Goal: Feedback & Contribution: Submit feedback/report problem

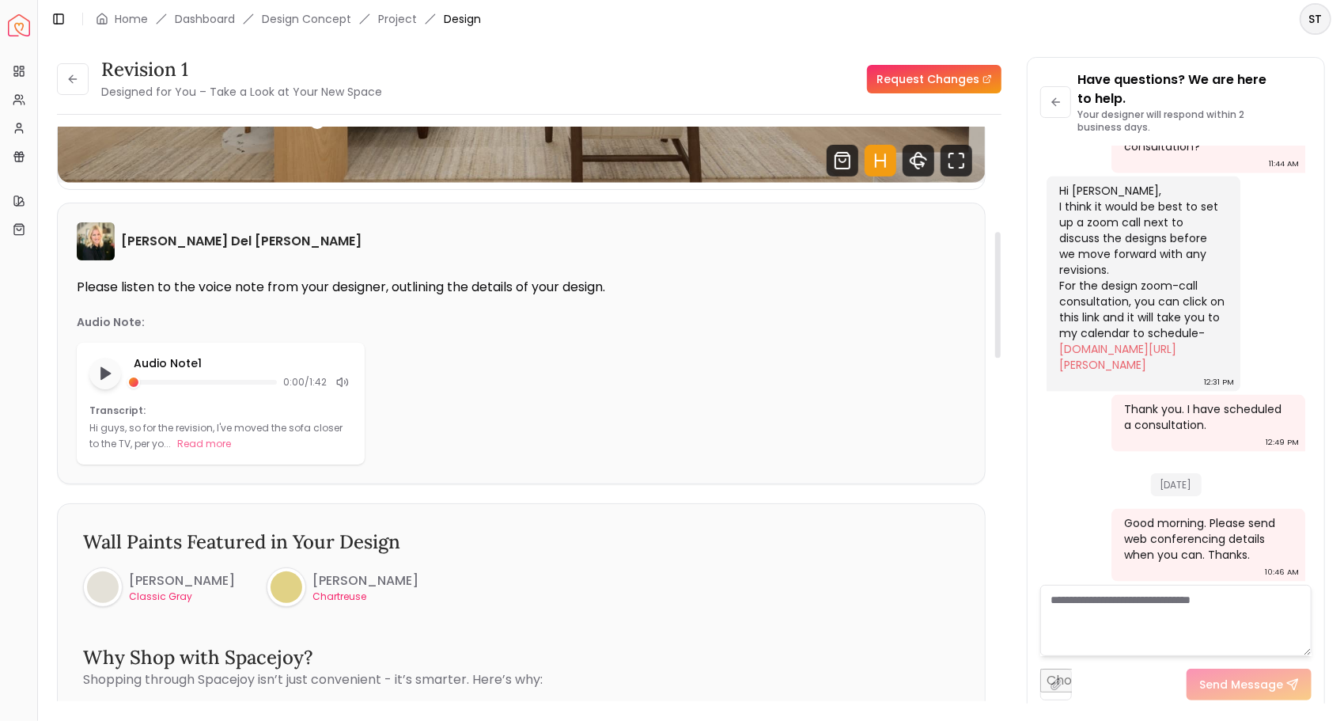
scroll to position [475, 0]
click at [198, 442] on button "Read more" at bounding box center [204, 443] width 54 height 16
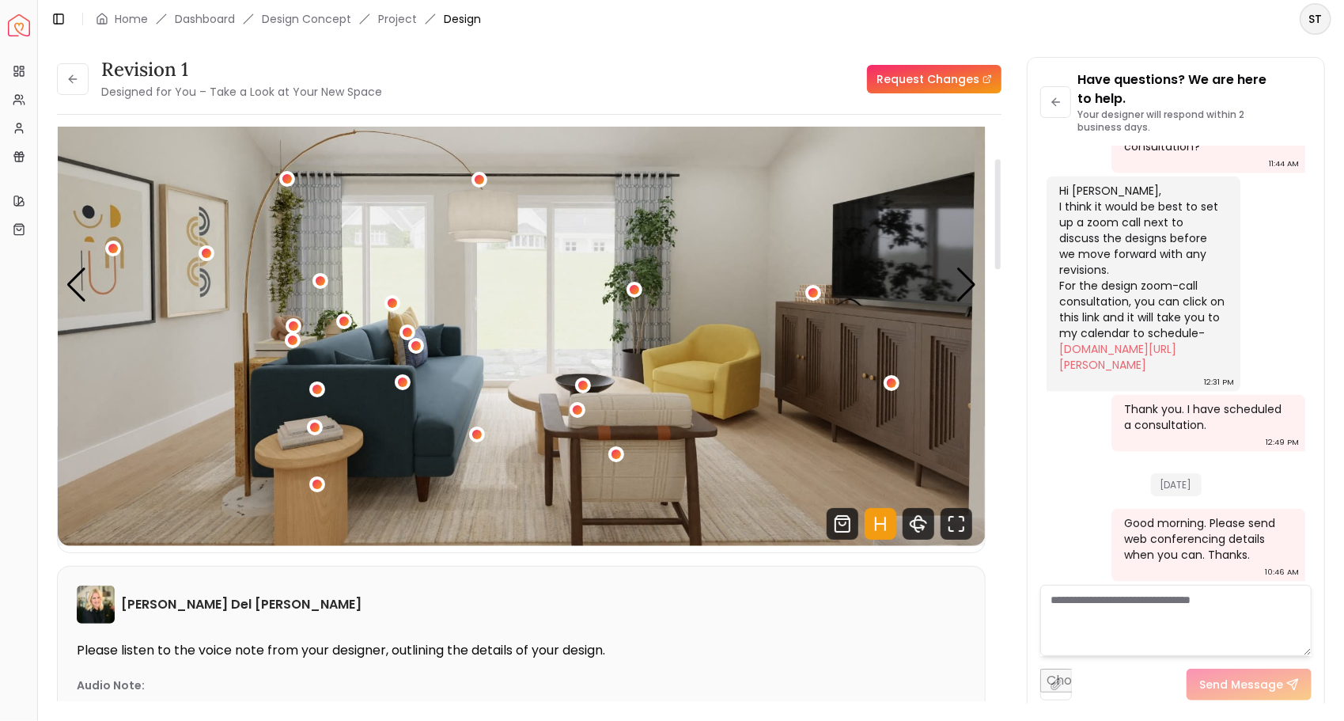
scroll to position [79, 0]
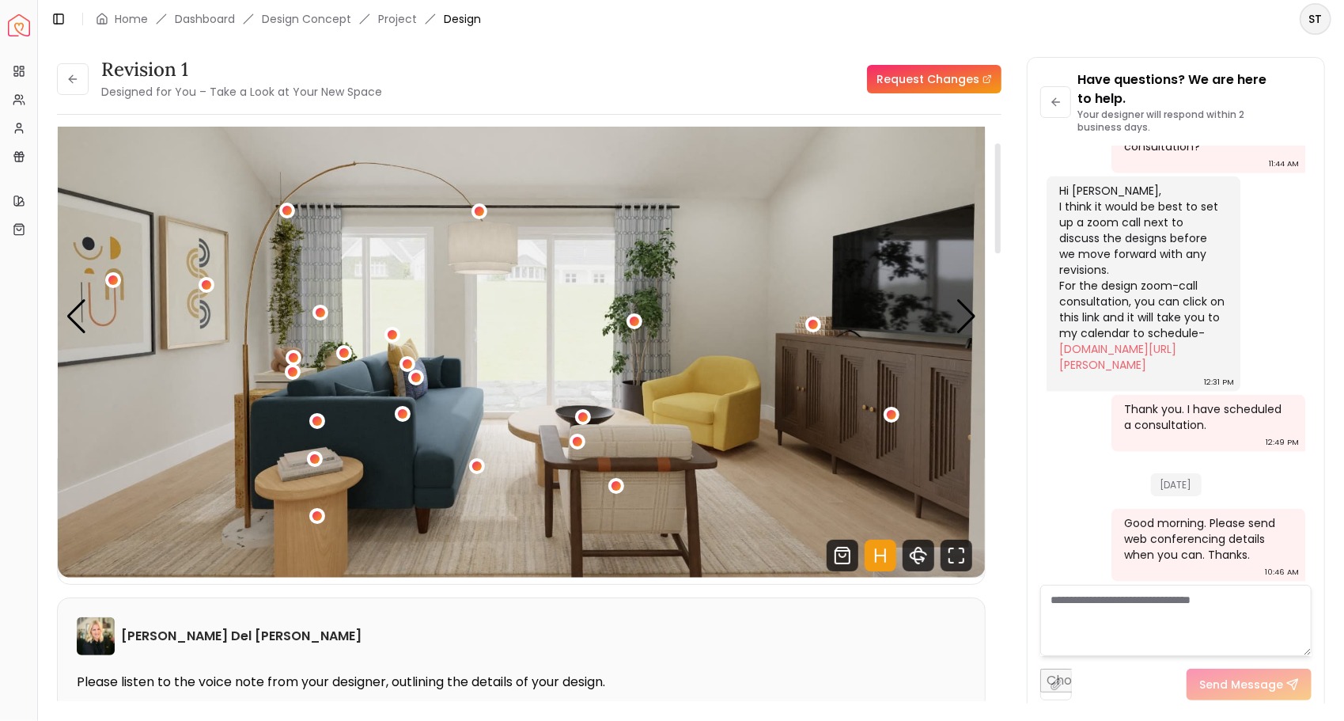
click at [888, 73] on link "Request Changes" at bounding box center [934, 79] width 134 height 28
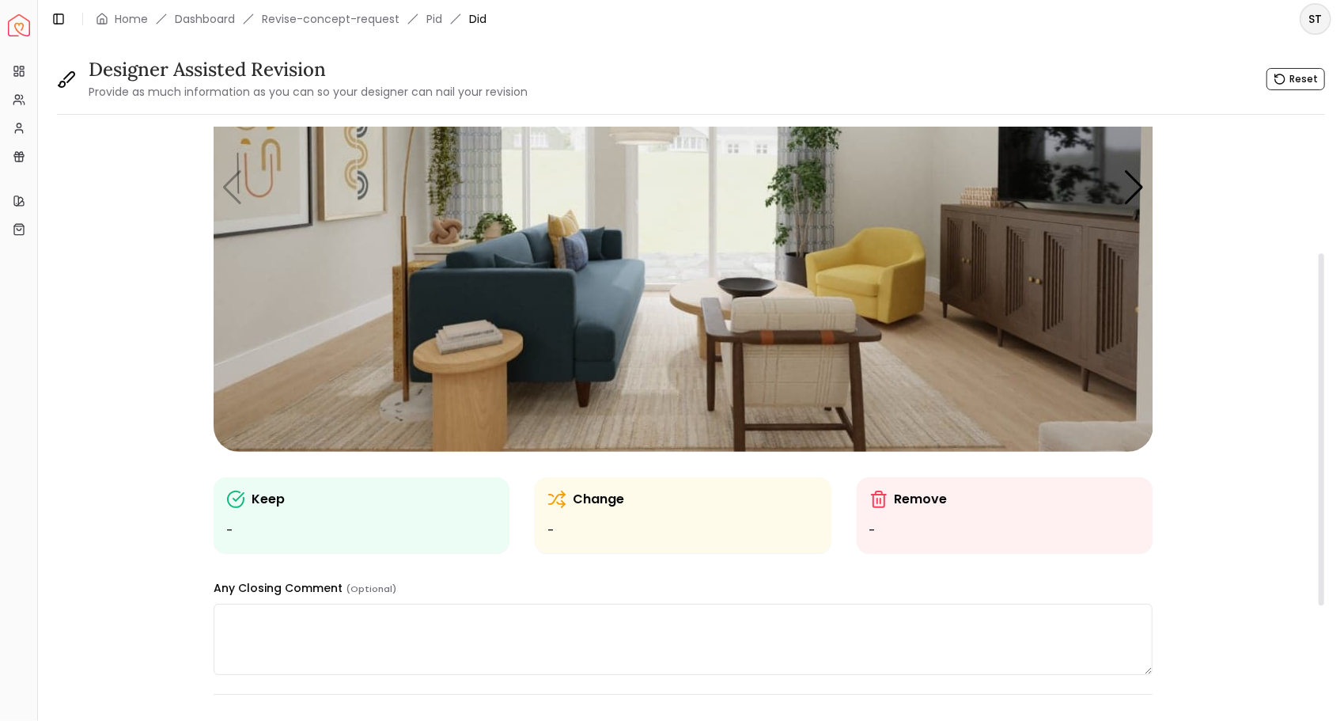
scroll to position [237, 0]
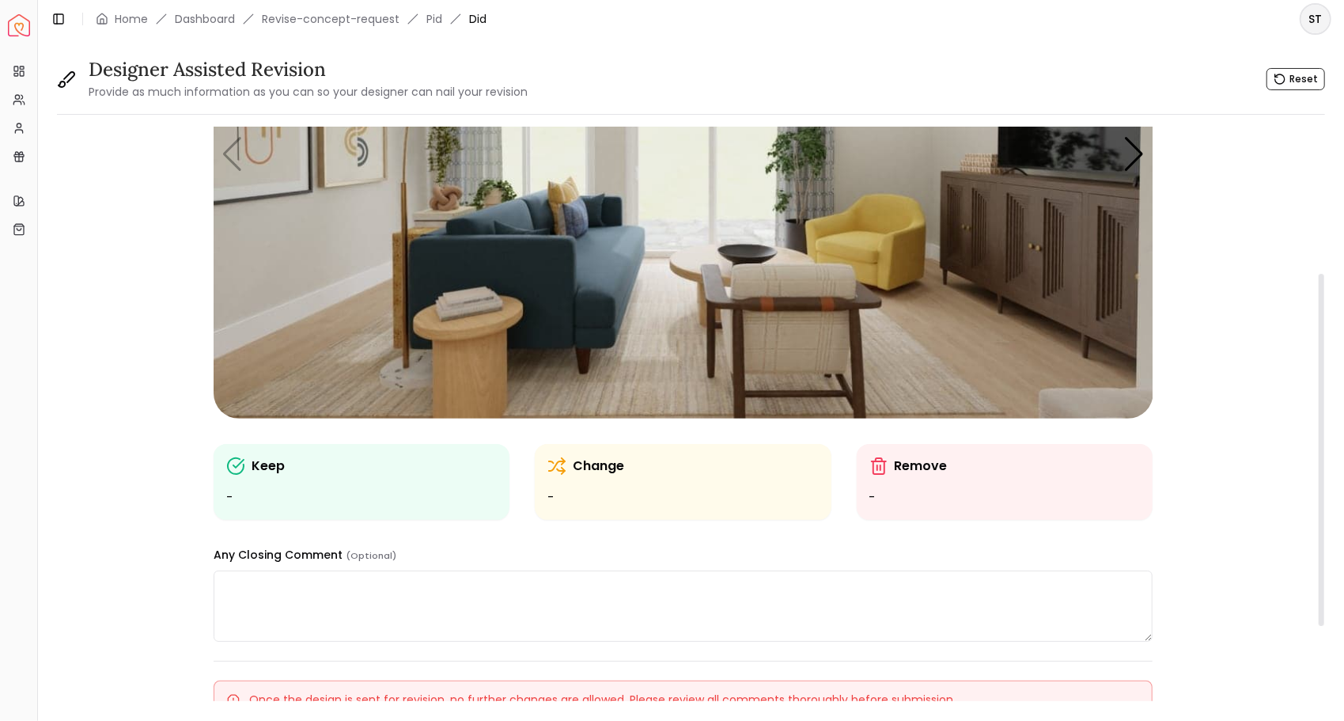
click at [554, 600] on textarea at bounding box center [683, 605] width 939 height 71
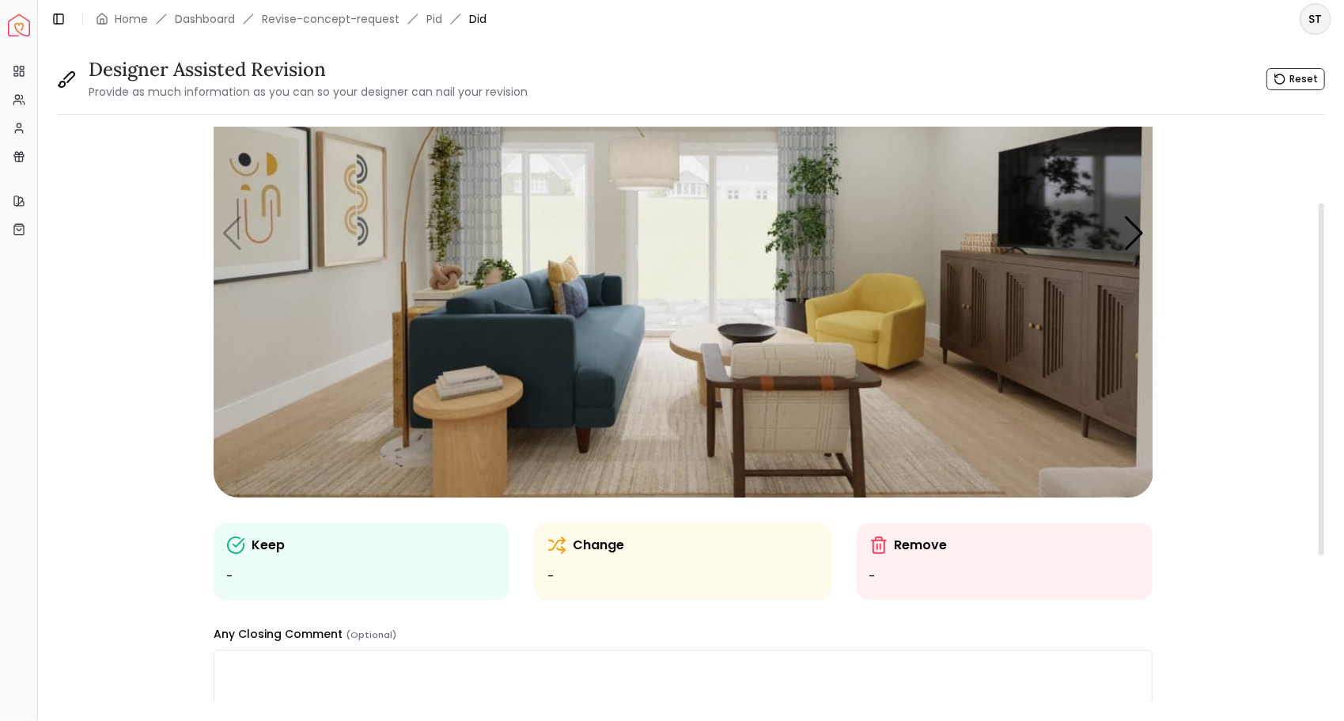
scroll to position [79, 0]
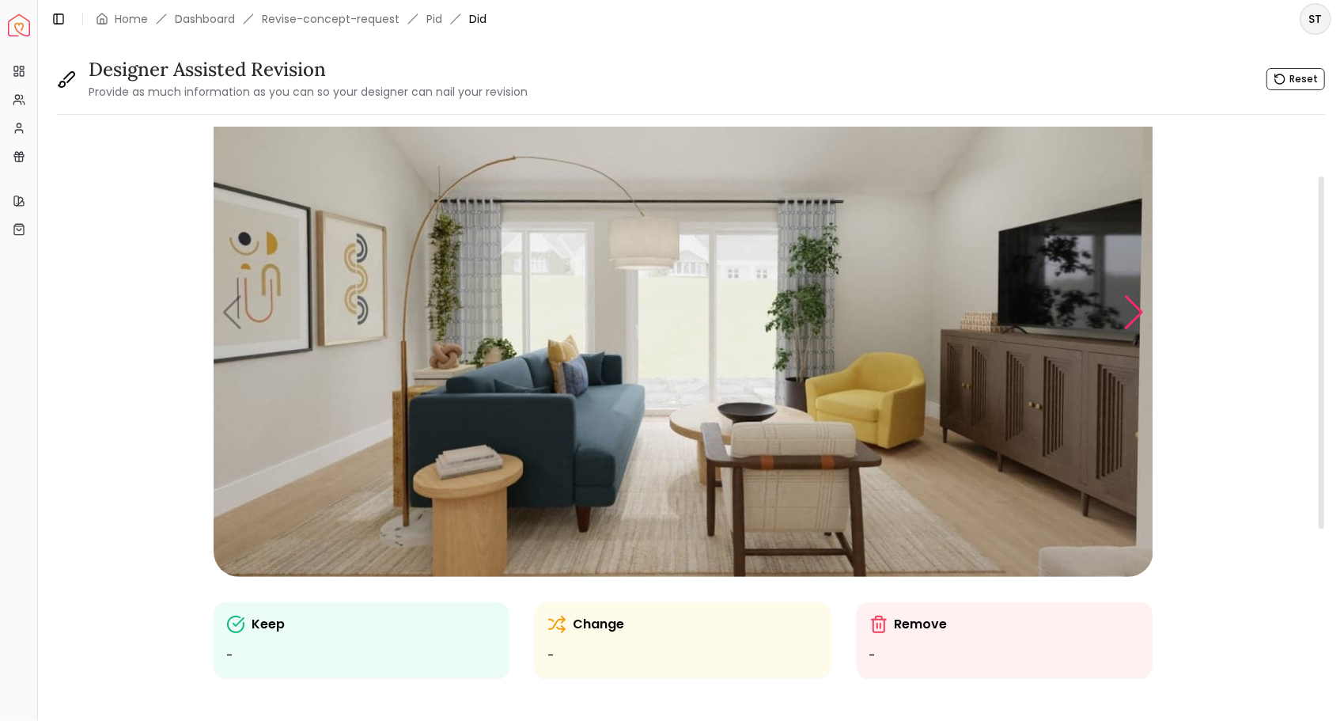
click at [1127, 313] on div "Next slide" at bounding box center [1133, 312] width 21 height 35
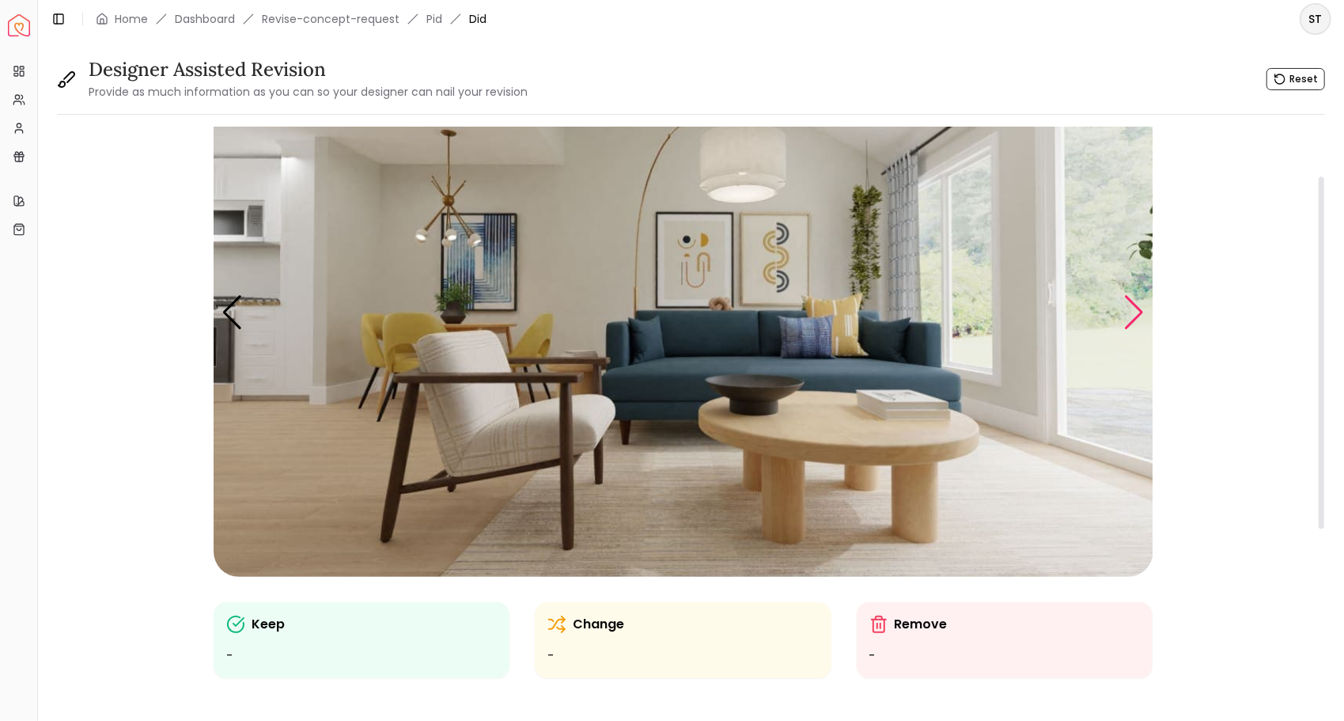
click at [1127, 313] on div "Next slide" at bounding box center [1133, 312] width 21 height 35
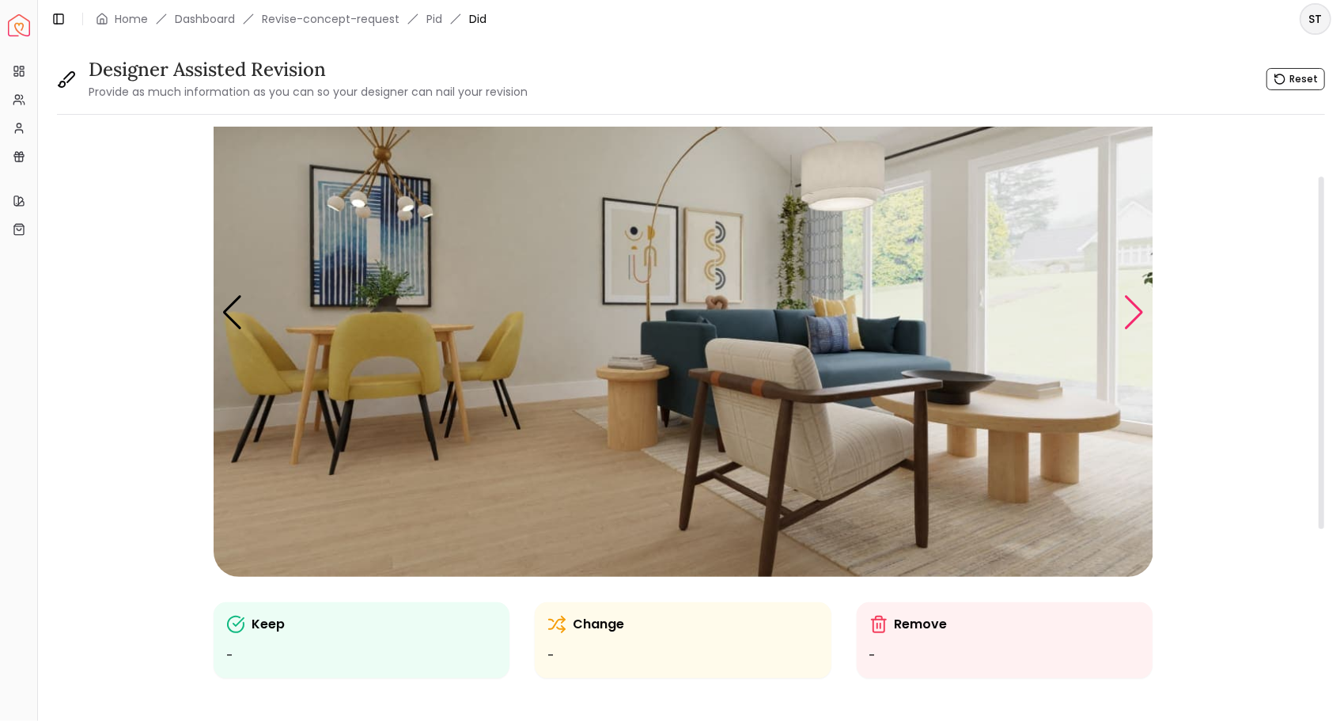
click at [1127, 313] on div "Next slide" at bounding box center [1133, 312] width 21 height 35
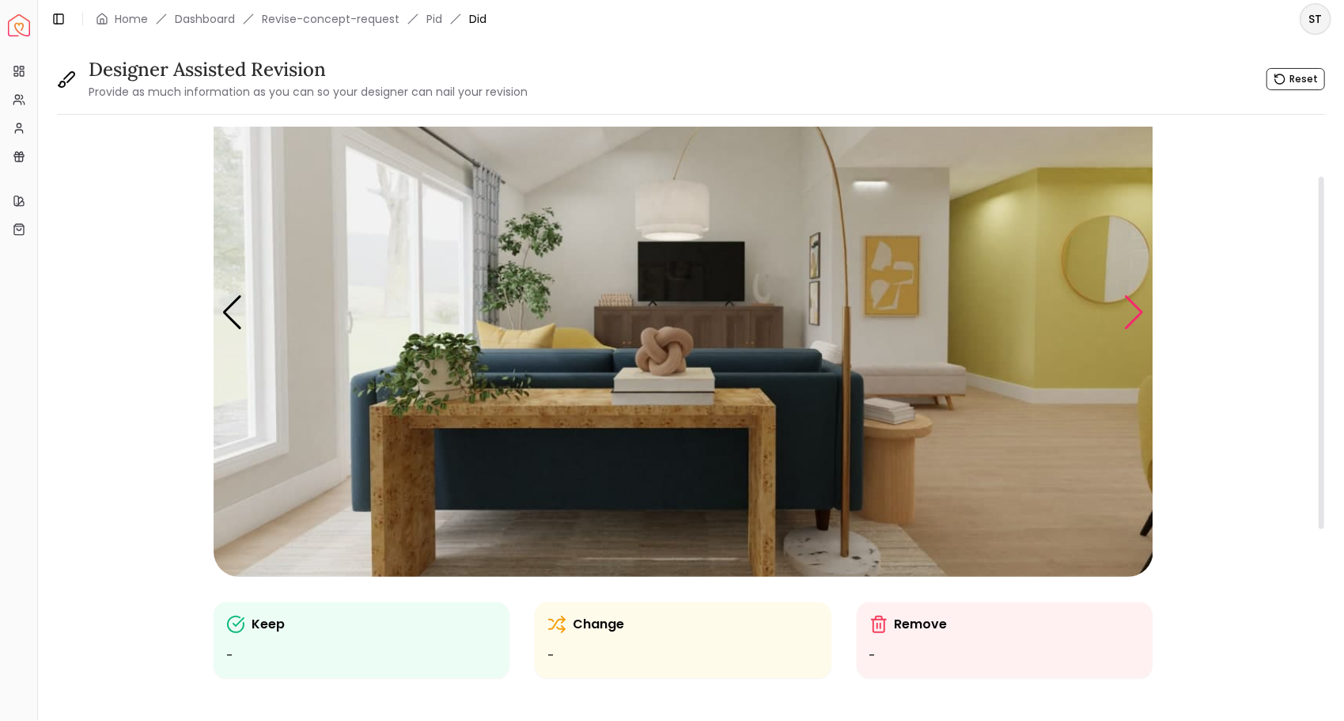
click at [1127, 313] on div "Next slide" at bounding box center [1133, 312] width 21 height 35
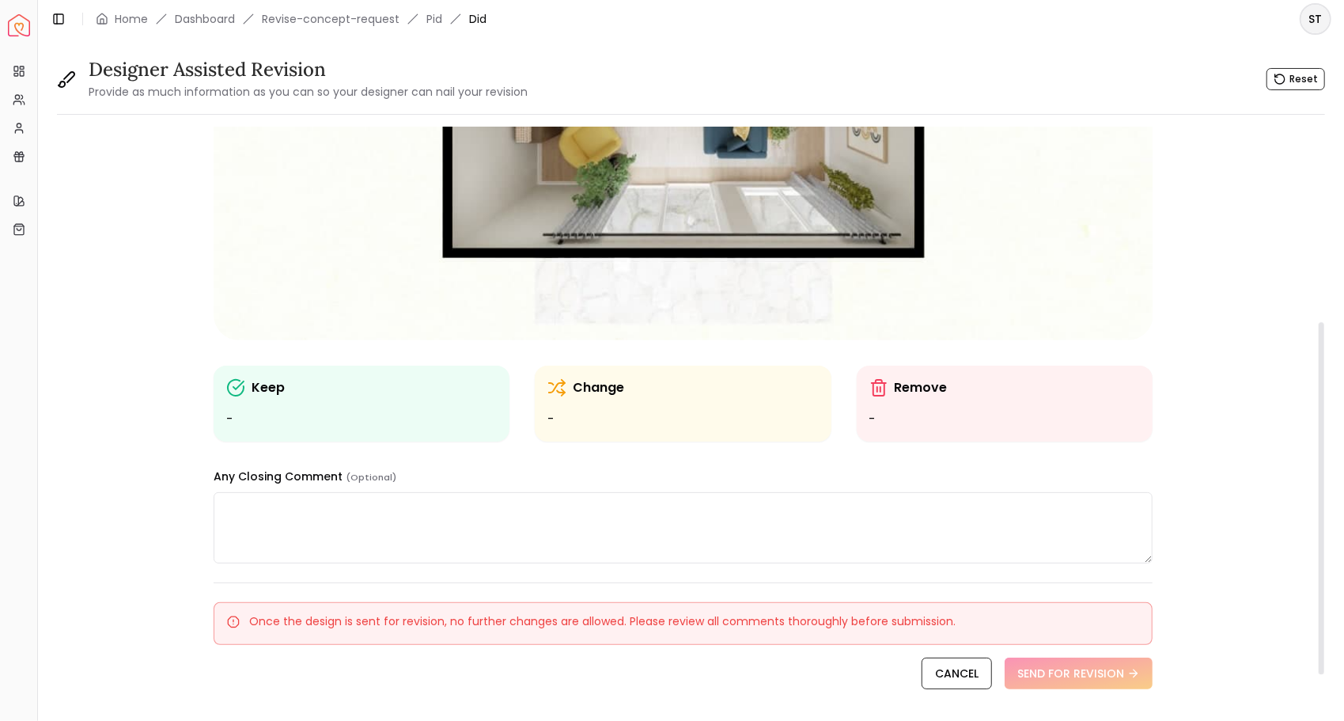
scroll to position [316, 0]
click at [657, 544] on textarea at bounding box center [683, 526] width 939 height 71
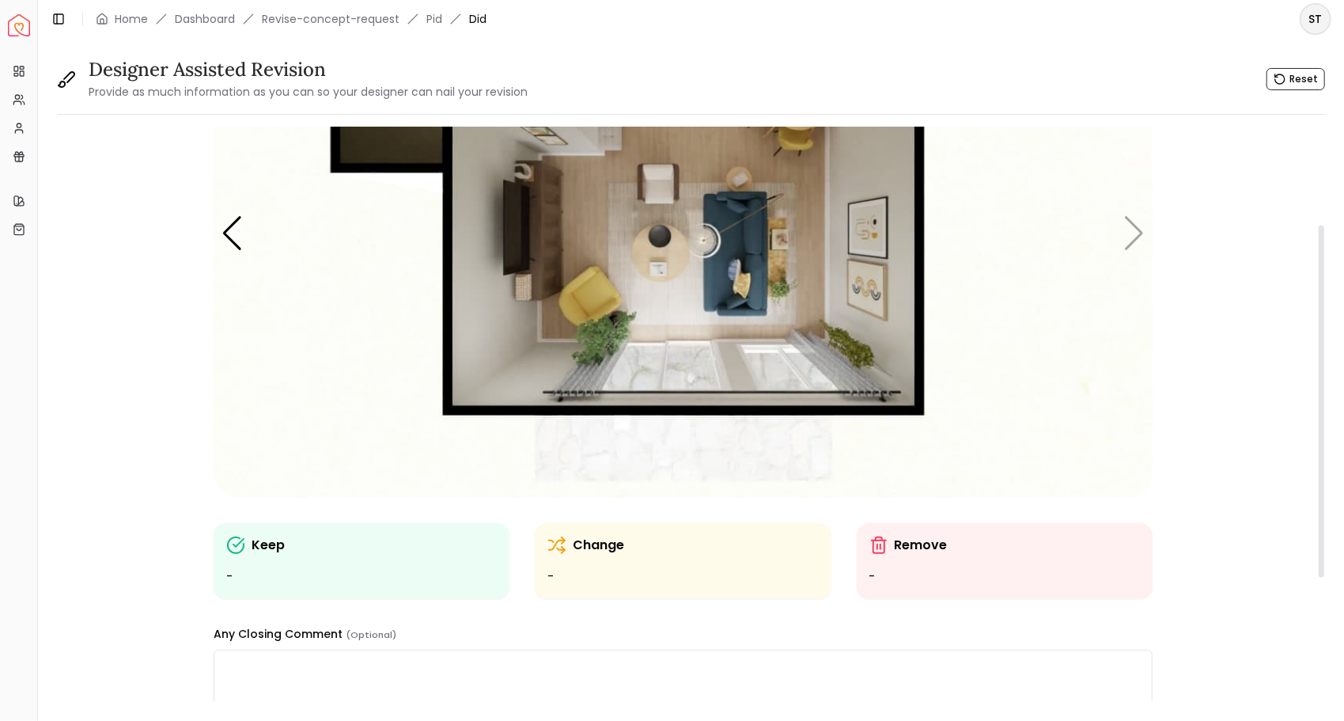
scroll to position [79, 0]
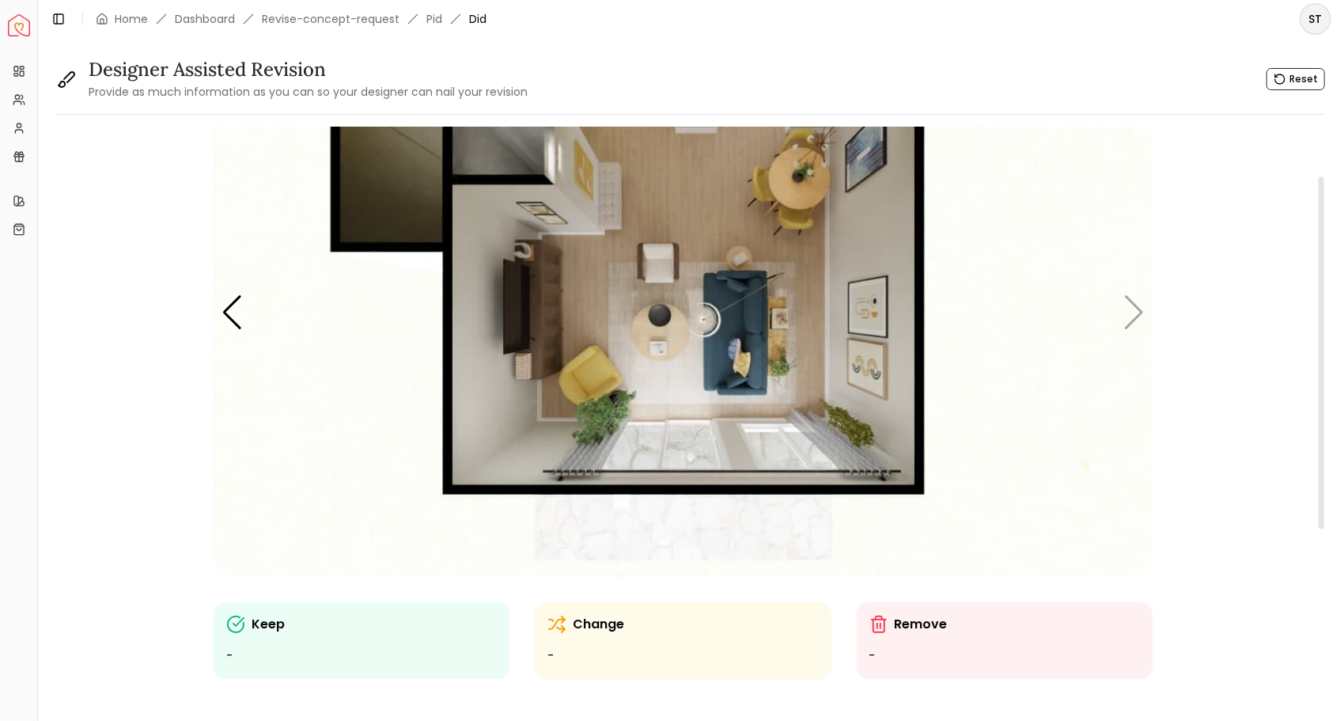
click at [604, 657] on ul "-" at bounding box center [682, 655] width 271 height 19
click at [600, 657] on ul "-" at bounding box center [682, 655] width 271 height 19
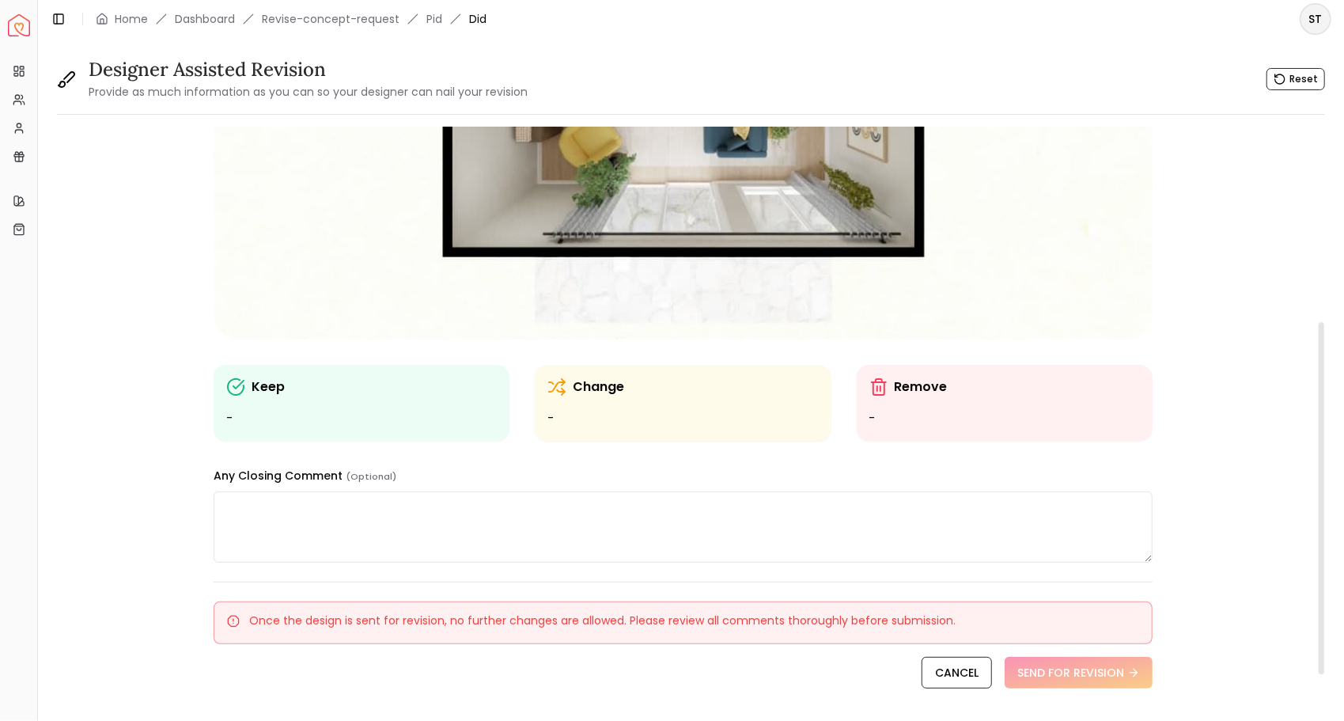
click at [598, 555] on textarea at bounding box center [683, 526] width 939 height 71
click at [617, 406] on div "Change -" at bounding box center [682, 402] width 271 height 51
click at [595, 419] on ul "-" at bounding box center [682, 418] width 271 height 19
click at [586, 388] on p "Change" at bounding box center [598, 386] width 51 height 19
click at [573, 413] on ul "-" at bounding box center [682, 418] width 271 height 19
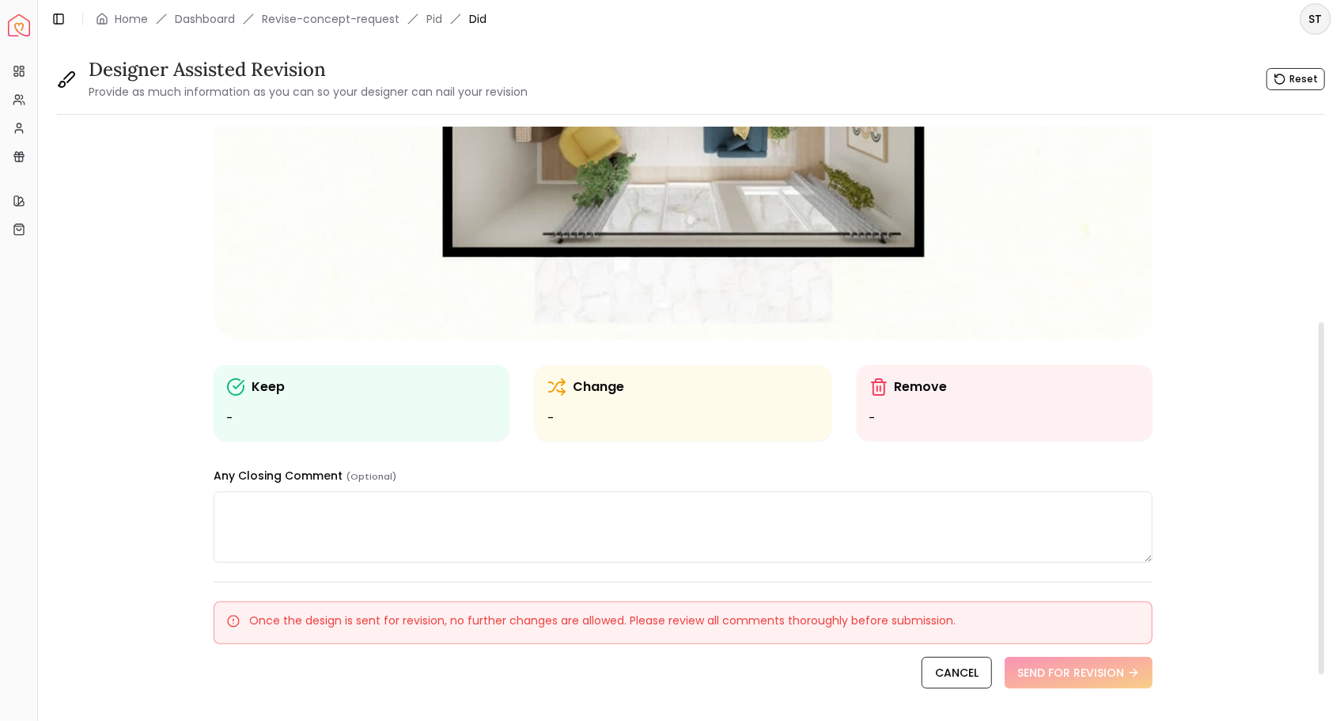
click at [580, 381] on p "Change" at bounding box center [598, 386] width 51 height 19
click at [577, 395] on p "Change" at bounding box center [598, 386] width 51 height 19
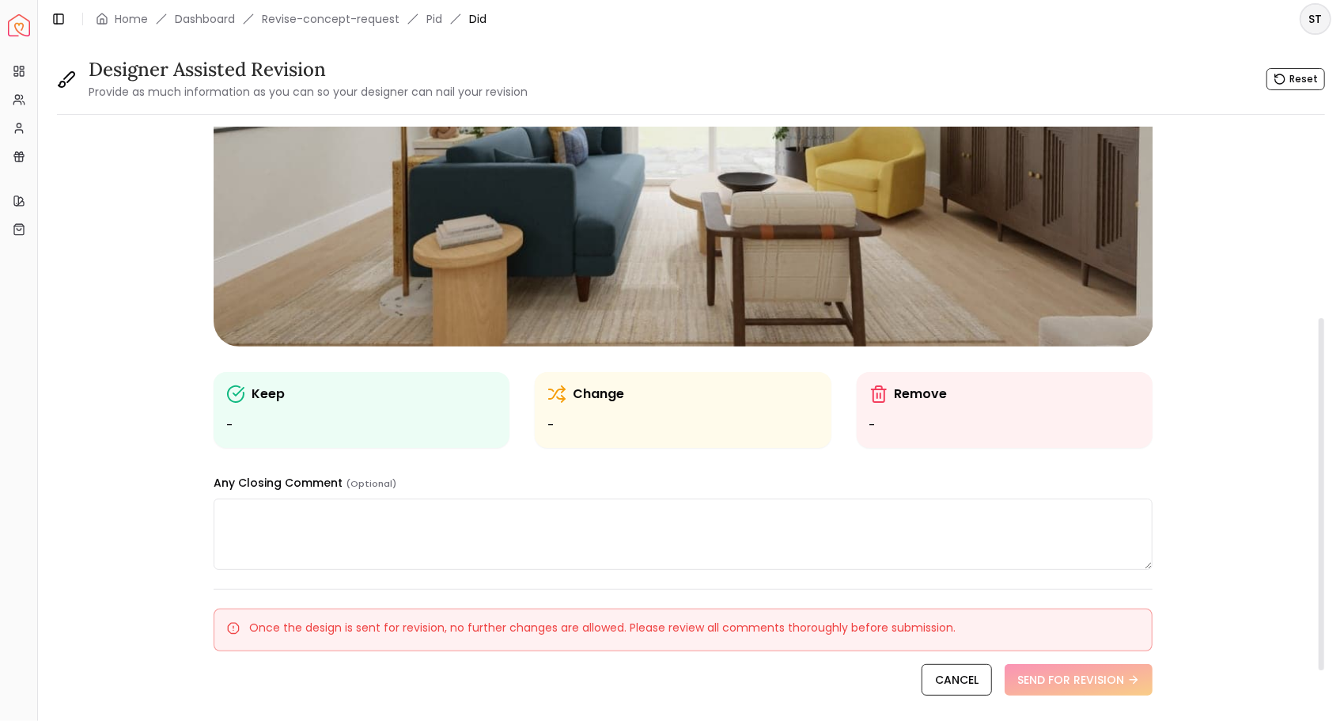
scroll to position [378, 0]
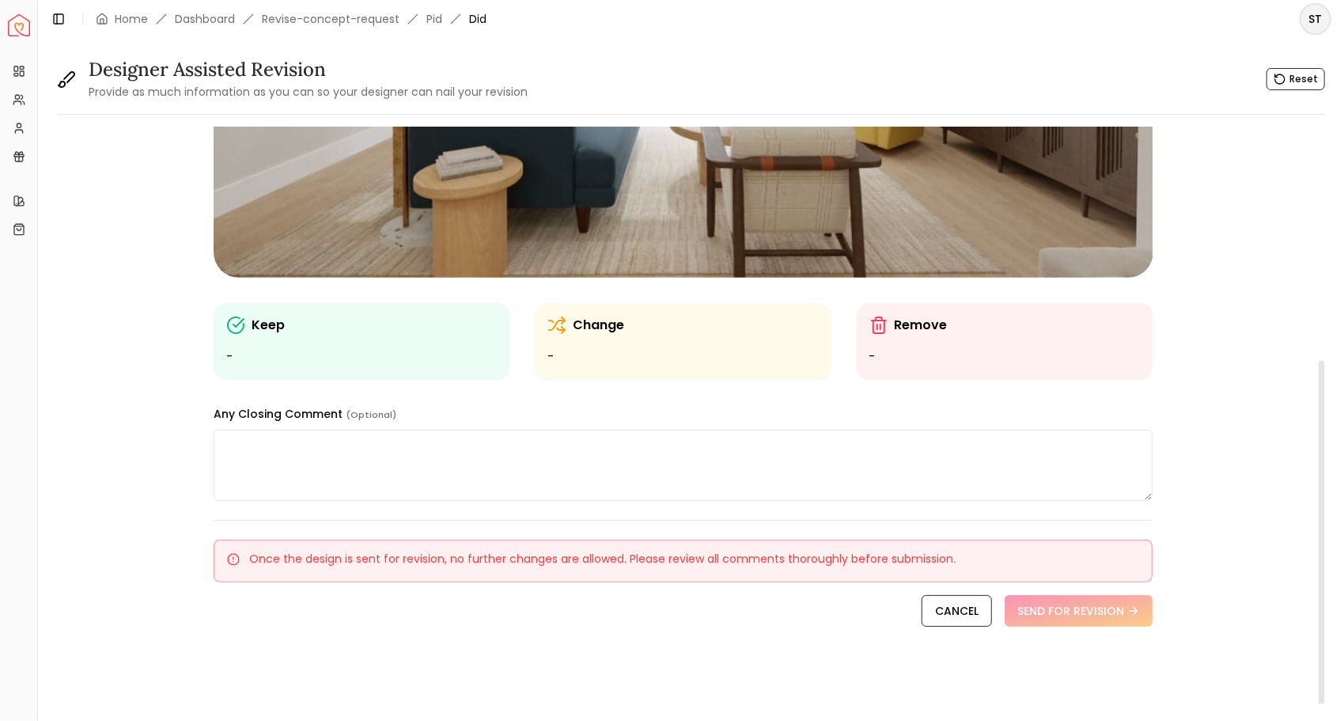
click at [591, 355] on ul "-" at bounding box center [682, 356] width 271 height 19
click at [592, 356] on ul "-" at bounding box center [682, 356] width 271 height 19
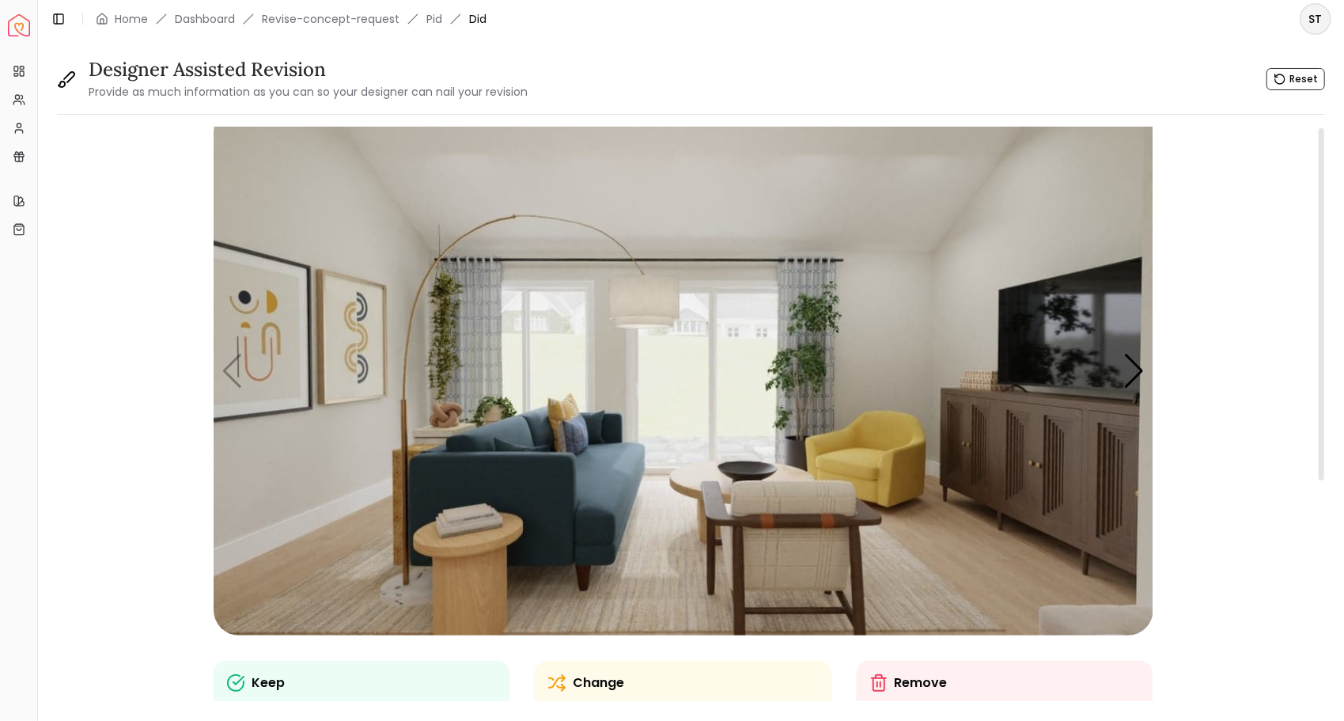
scroll to position [0, 0]
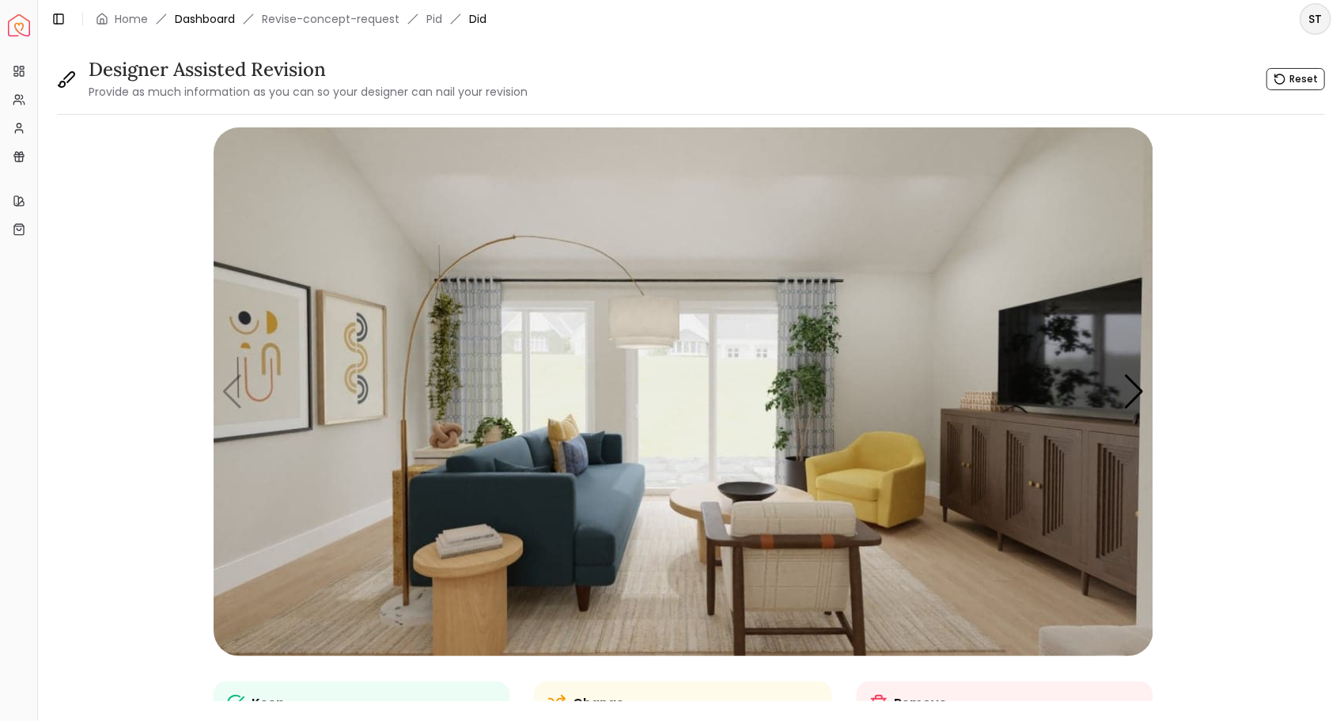
click at [199, 18] on link "Dashboard" at bounding box center [205, 19] width 60 height 16
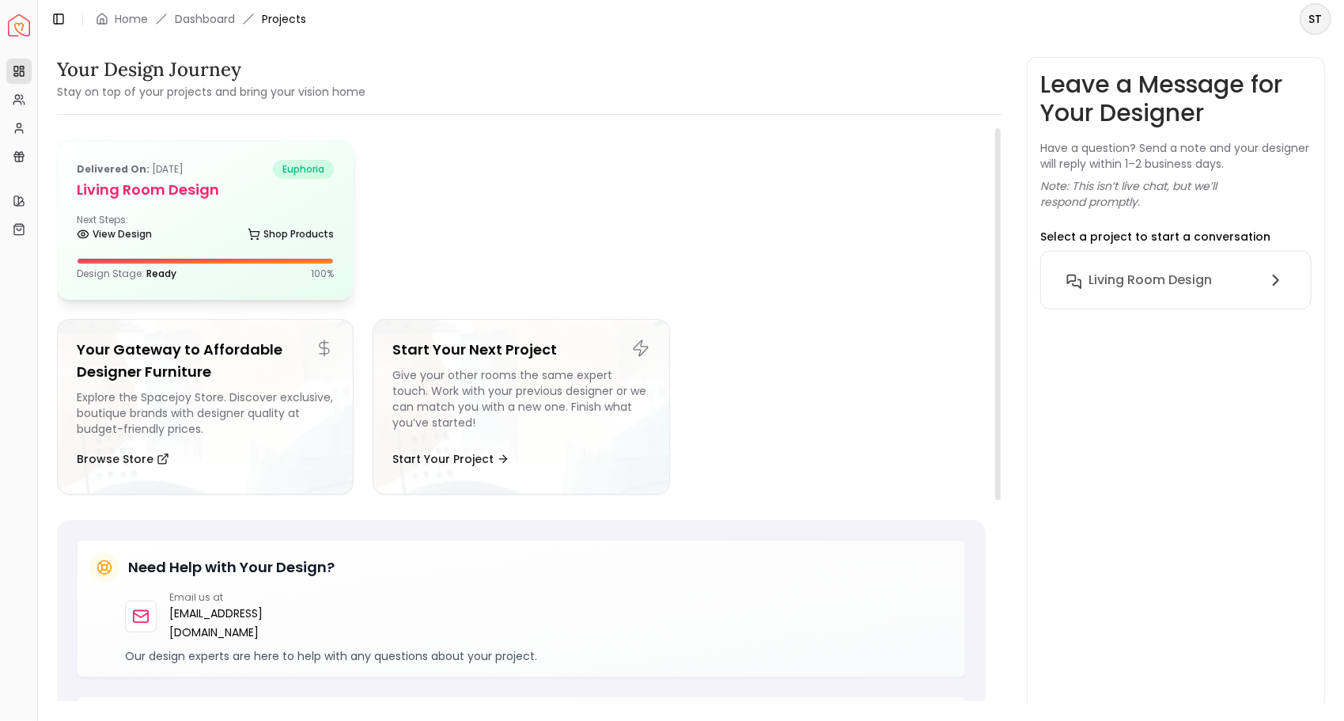
click at [177, 180] on h5 "Living Room design" at bounding box center [205, 190] width 257 height 22
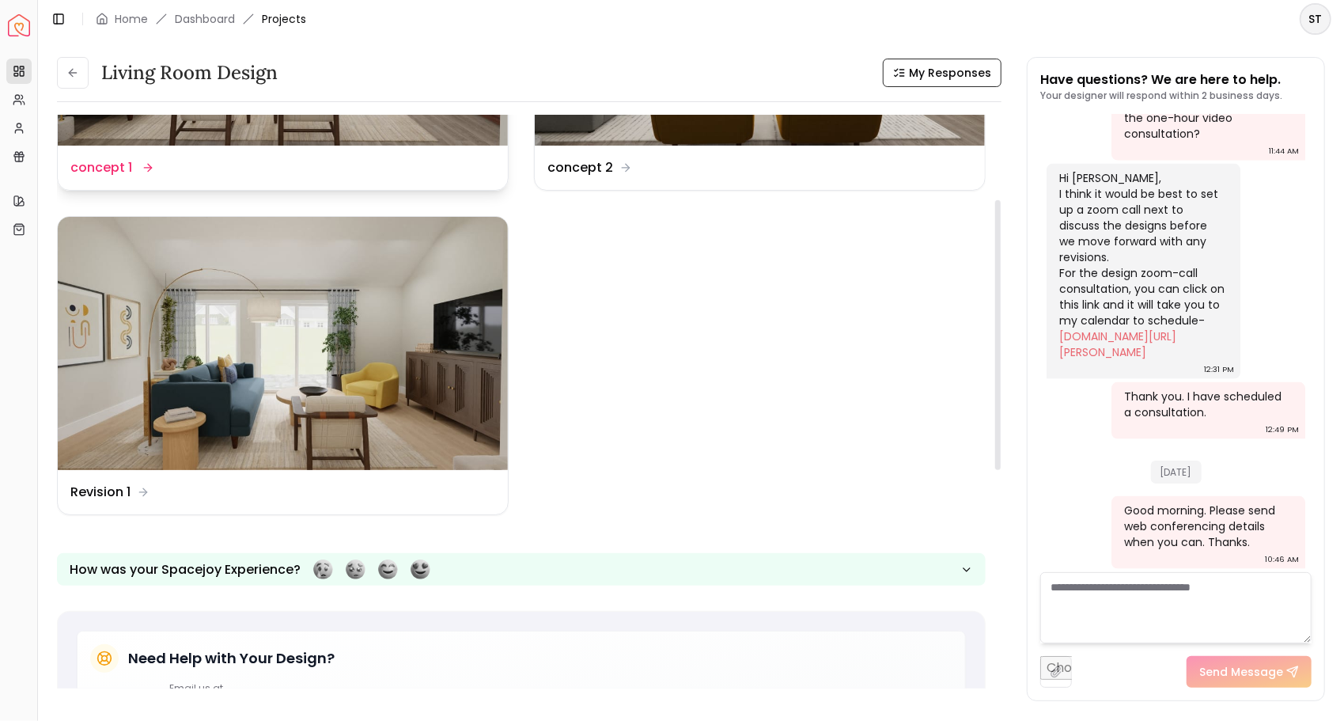
scroll to position [237, 0]
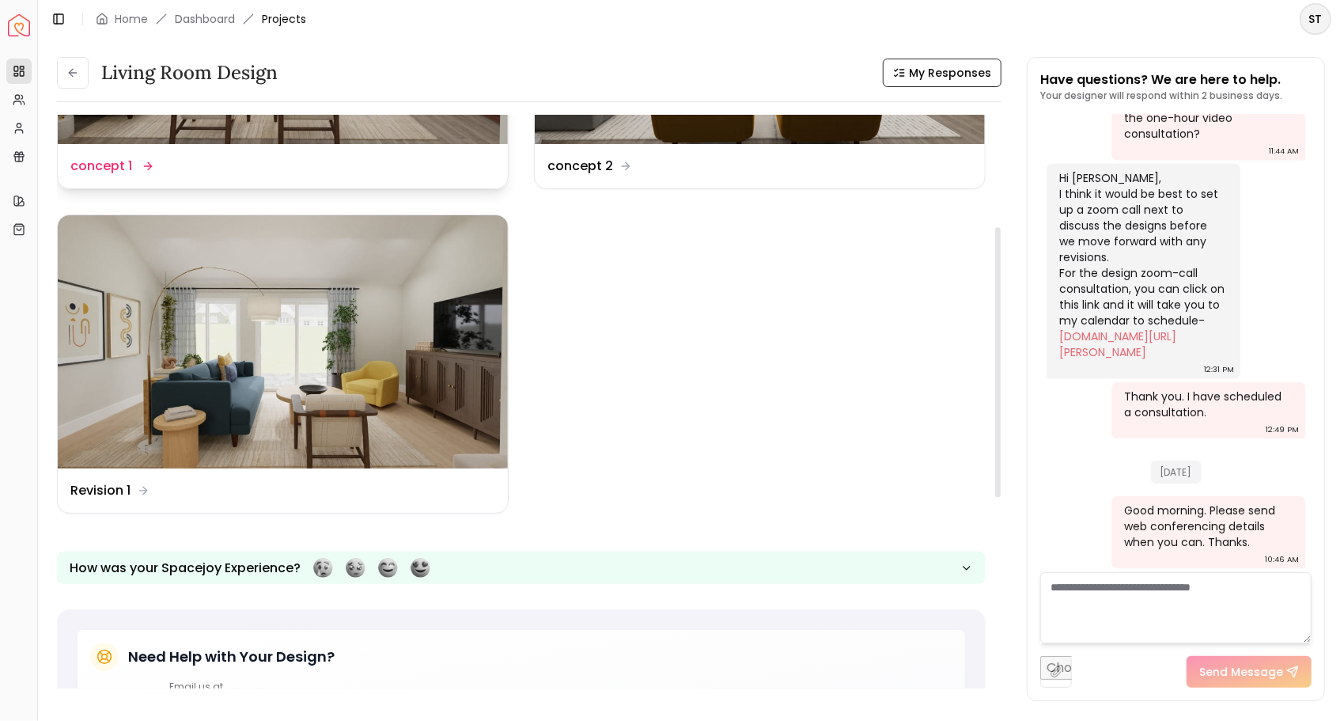
click at [264, 280] on img at bounding box center [283, 341] width 450 height 253
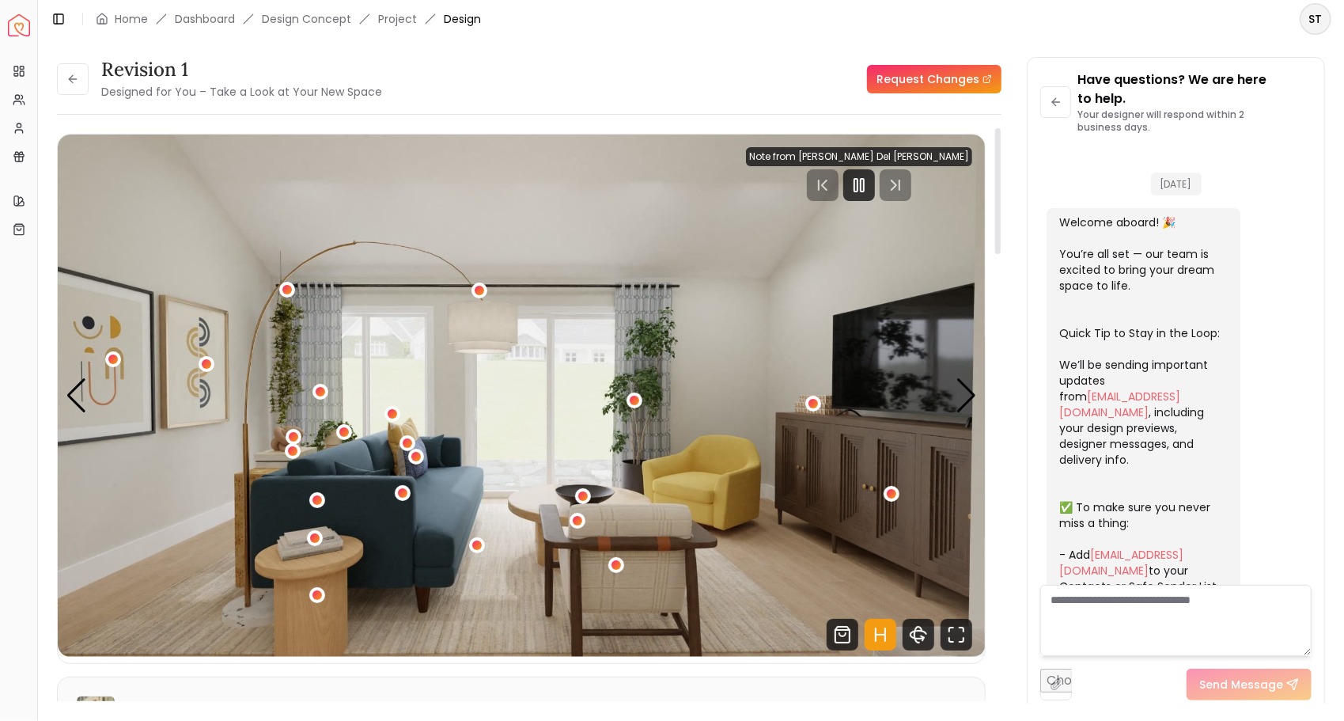
scroll to position [1490, 0]
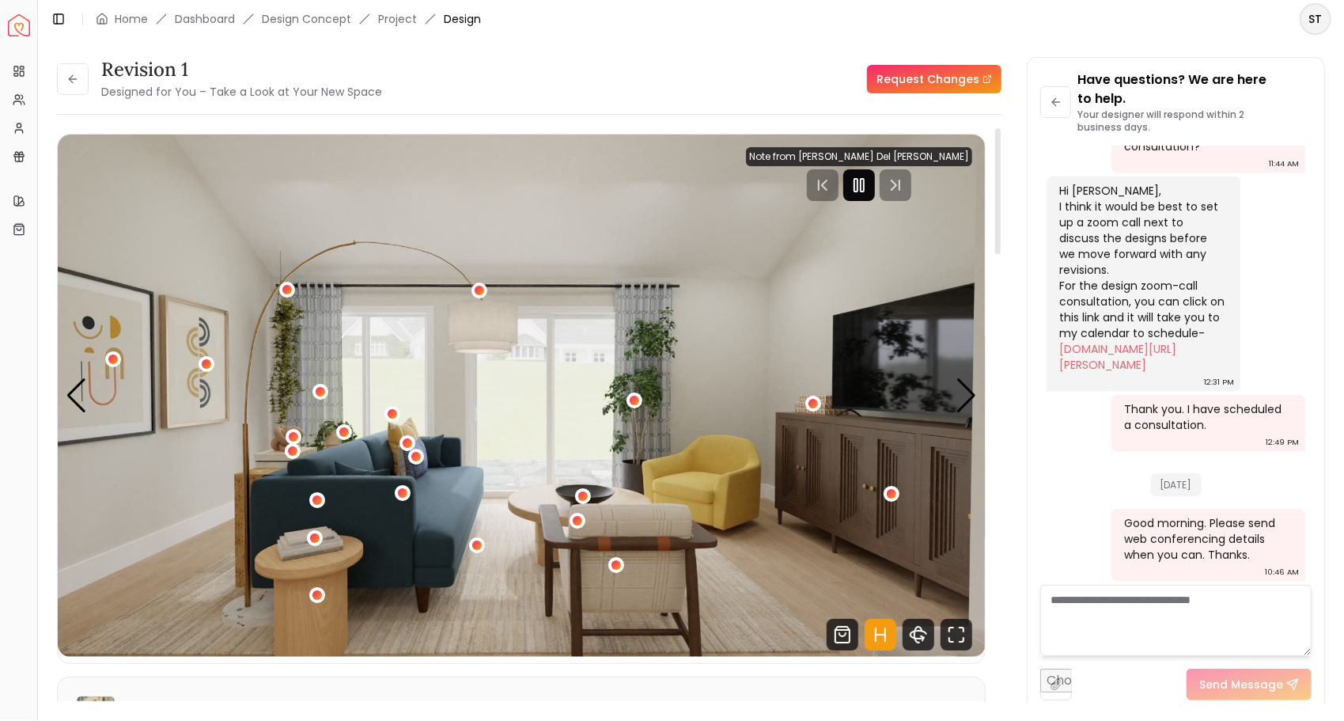
click at [869, 188] on icon "Pause" at bounding box center [859, 185] width 19 height 19
click at [476, 285] on div "1 / 5" at bounding box center [480, 291] width 12 height 12
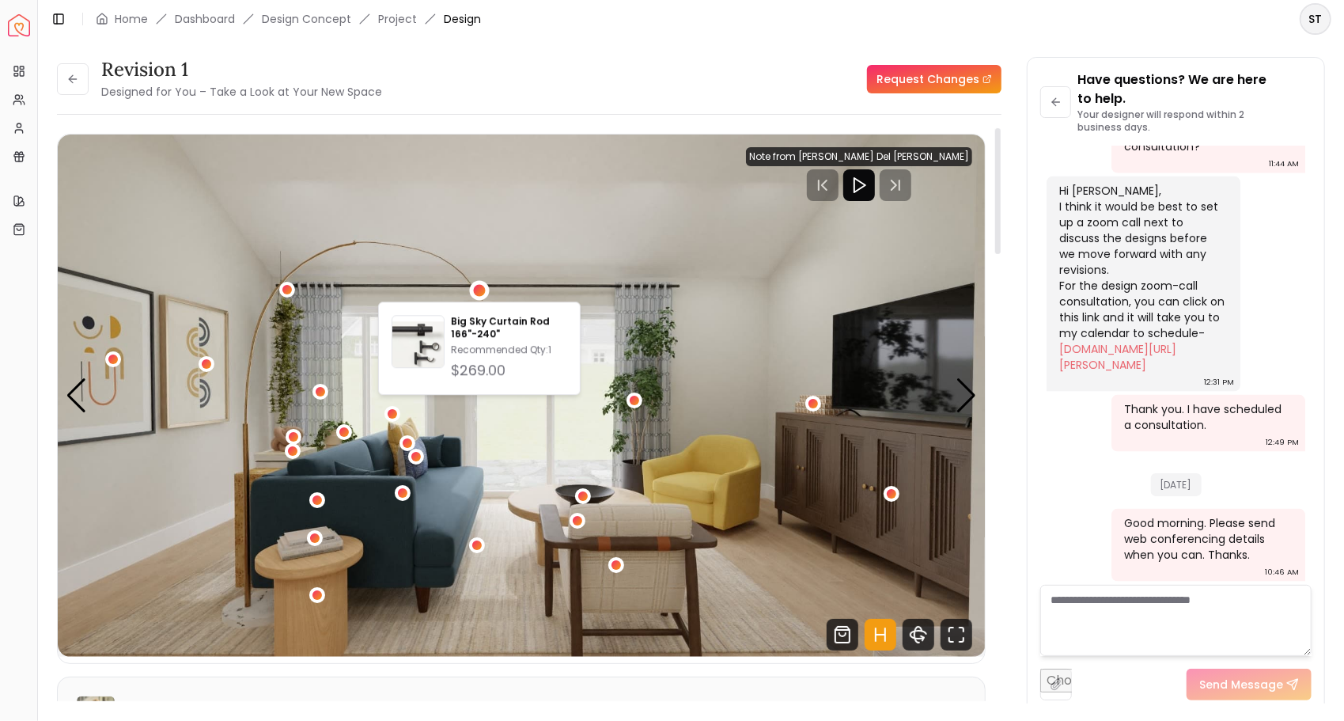
click at [525, 231] on img "1 / 5" at bounding box center [522, 395] width 928 height 522
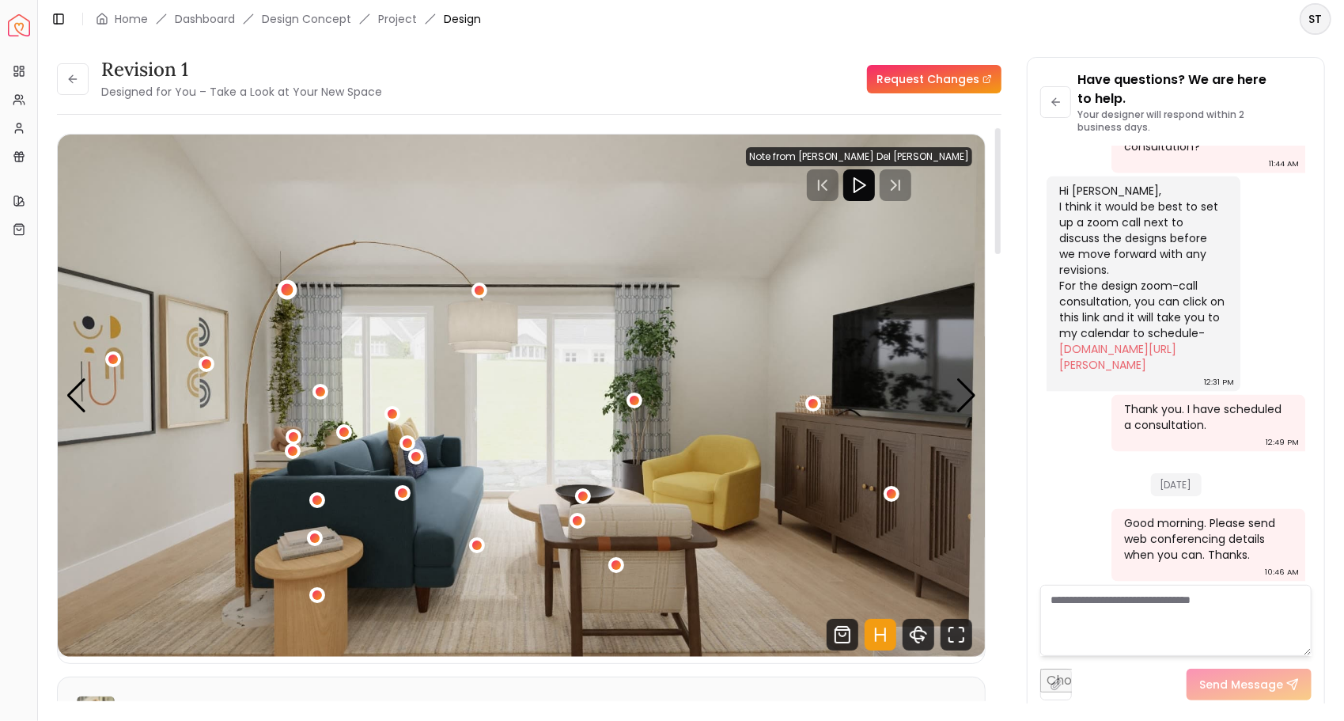
click at [290, 287] on div "1 / 5" at bounding box center [288, 289] width 12 height 12
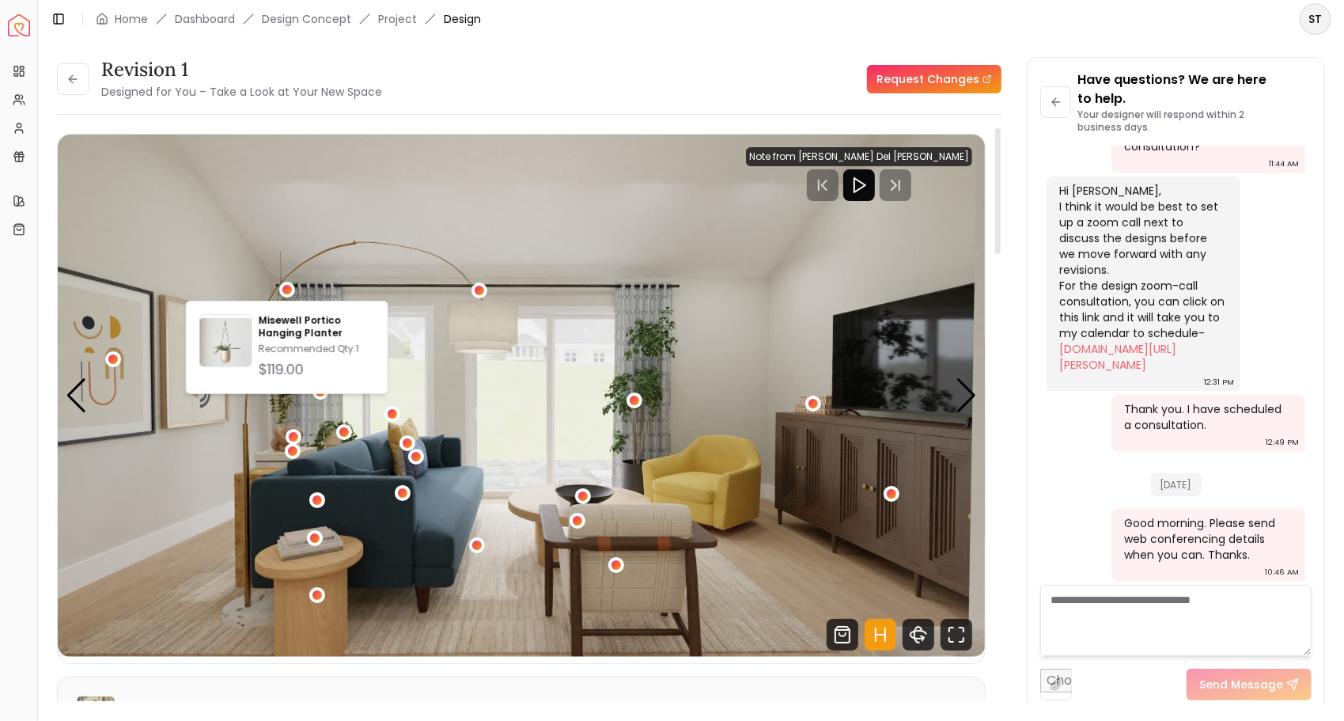
click at [532, 152] on img "1 / 5" at bounding box center [522, 395] width 928 height 522
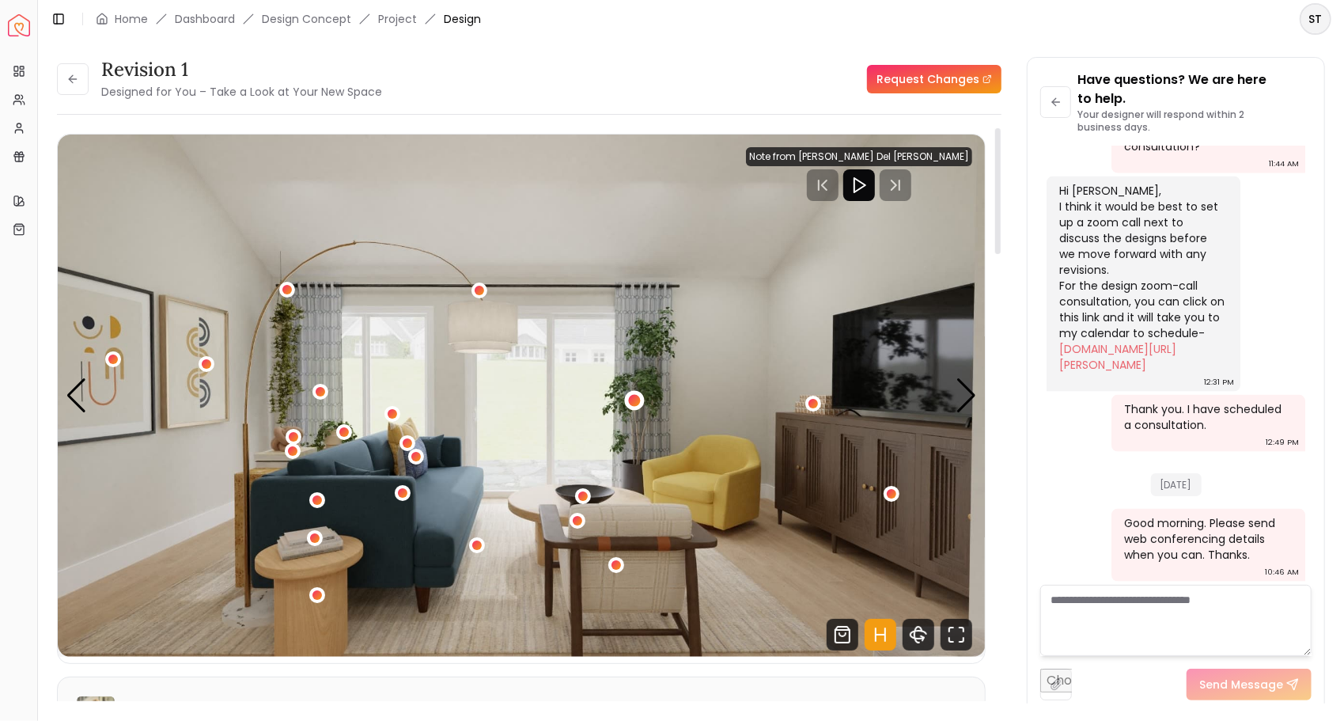
click at [633, 399] on div "1 / 5" at bounding box center [634, 401] width 12 height 12
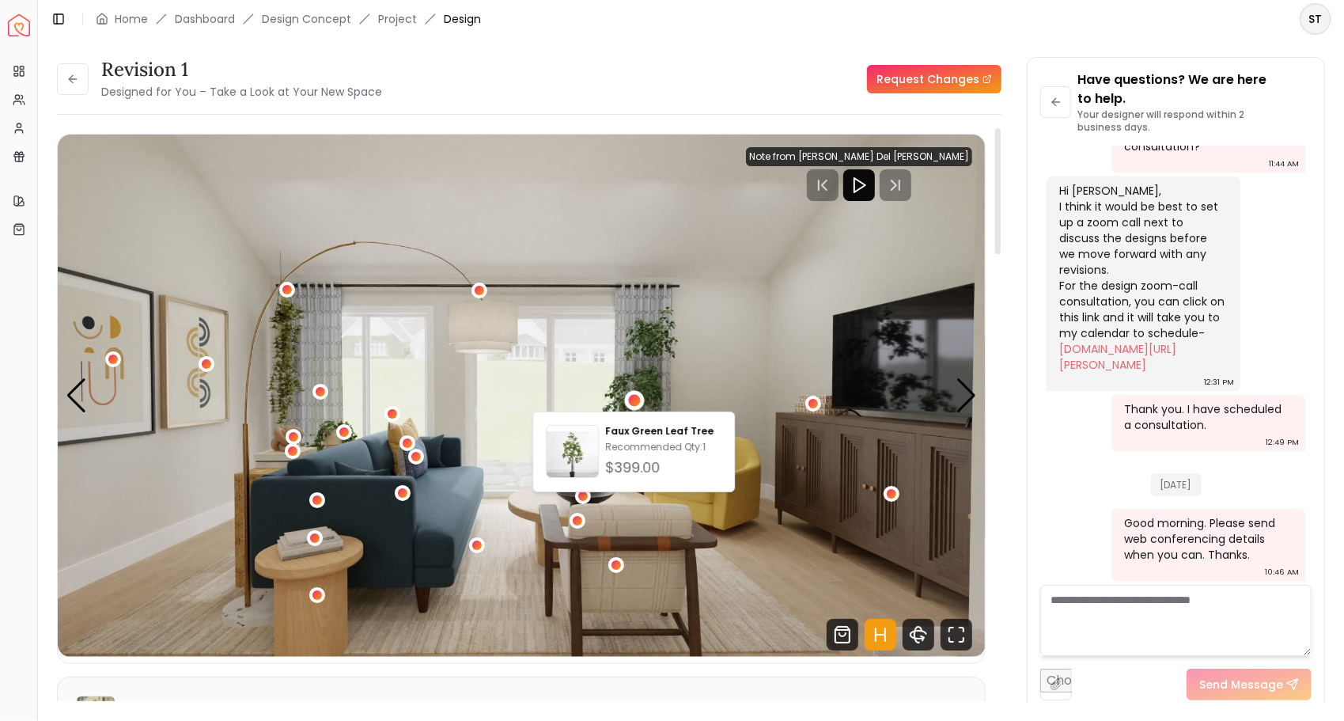
click at [745, 296] on img "1 / 5" at bounding box center [522, 395] width 928 height 522
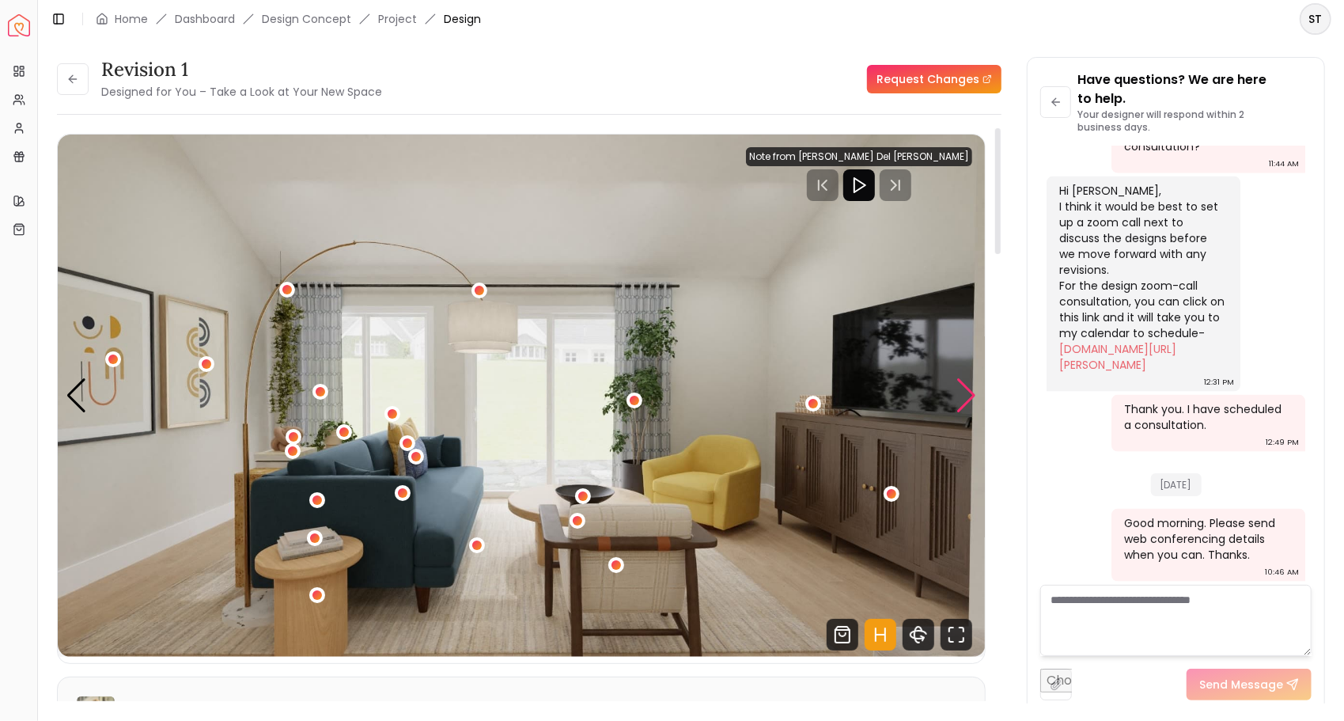
click at [972, 390] on div "Next slide" at bounding box center [966, 395] width 21 height 35
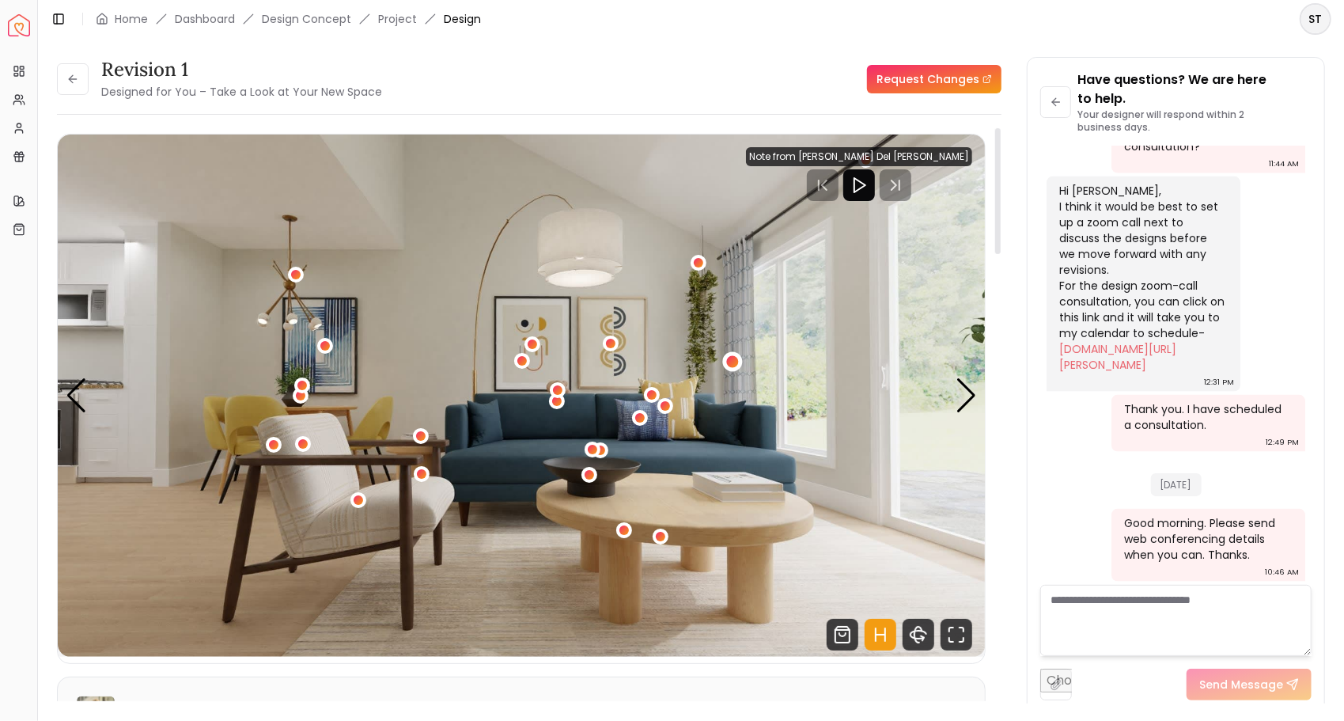
click at [729, 359] on div "2 / 5" at bounding box center [732, 361] width 12 height 12
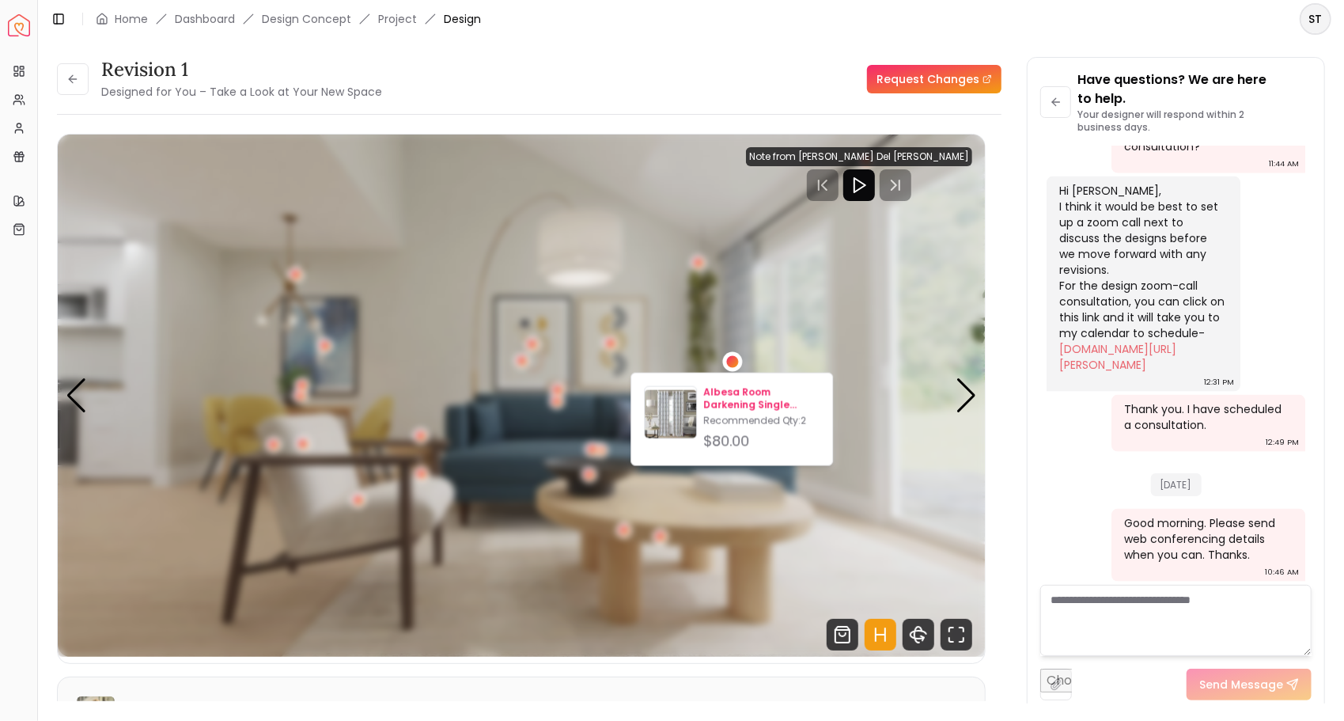
click at [721, 397] on p "Albesa Room Darkening Single Curtain Panel" at bounding box center [761, 398] width 116 height 25
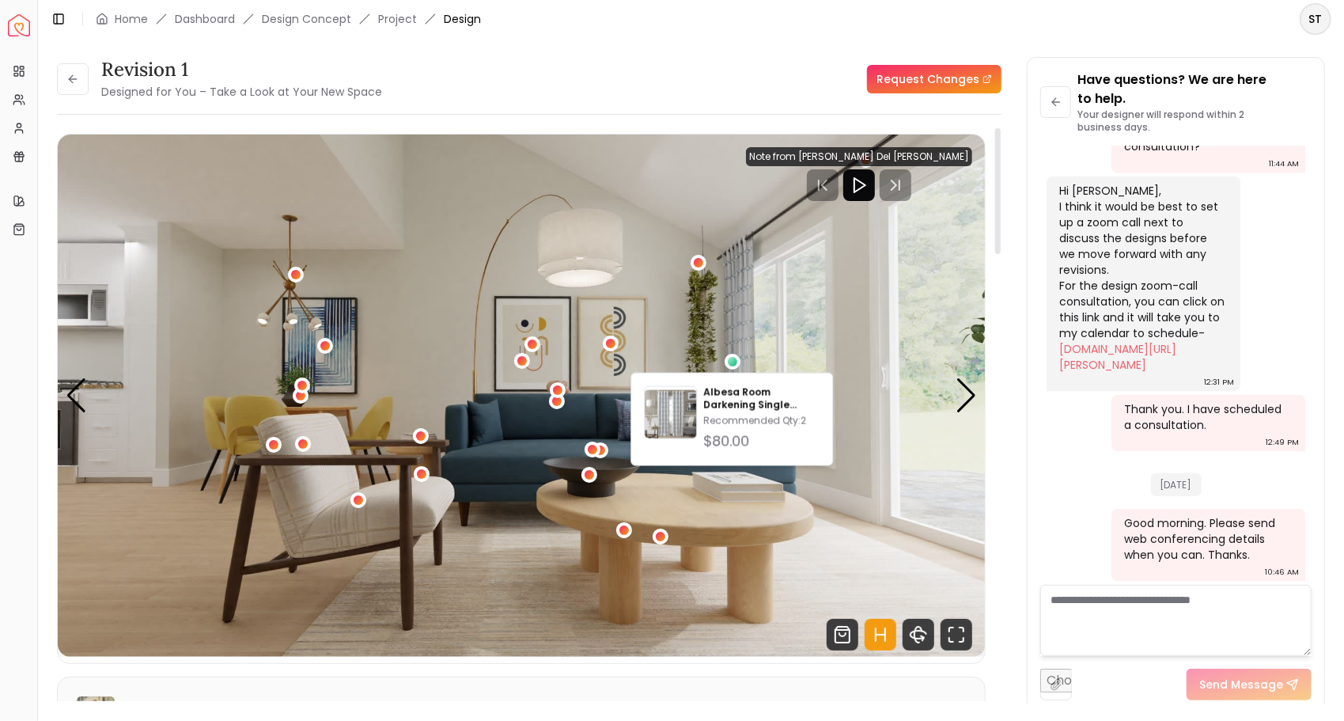
click at [583, 198] on img "2 / 5" at bounding box center [522, 395] width 928 height 522
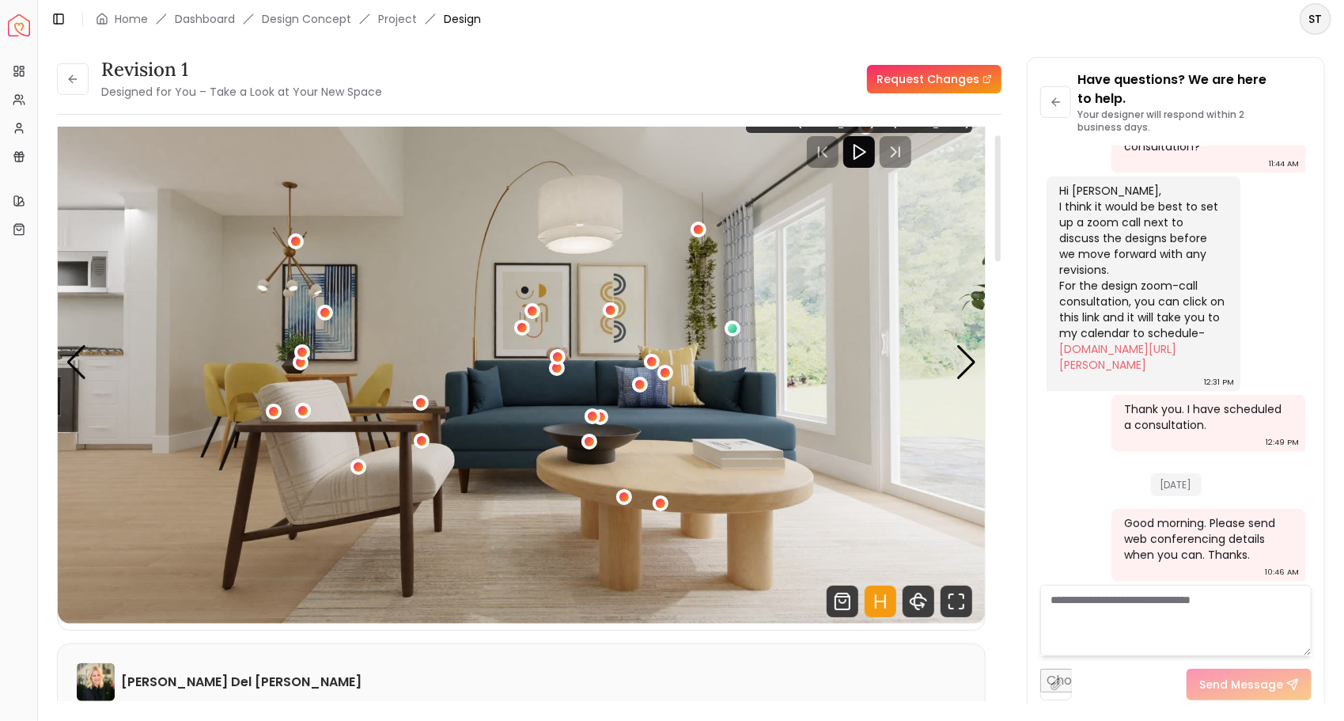
scroll to position [0, 0]
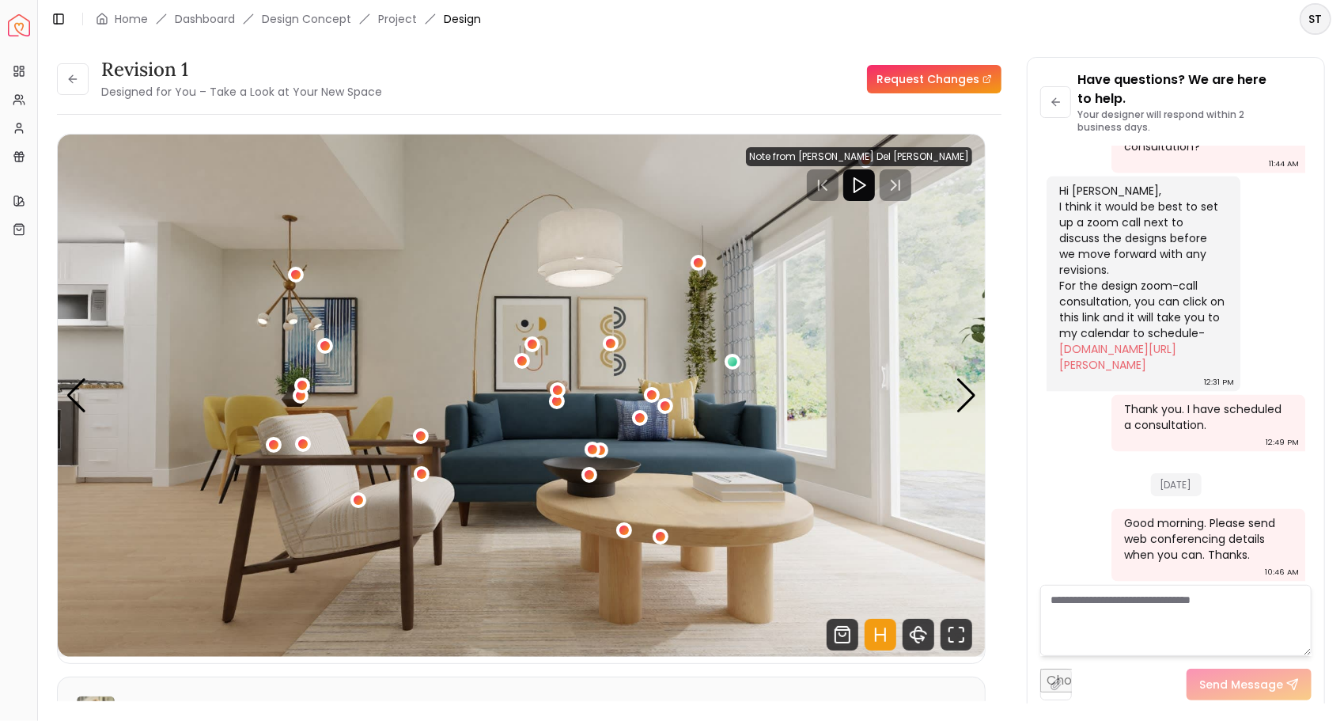
click at [915, 82] on link "Request Changes" at bounding box center [934, 79] width 134 height 28
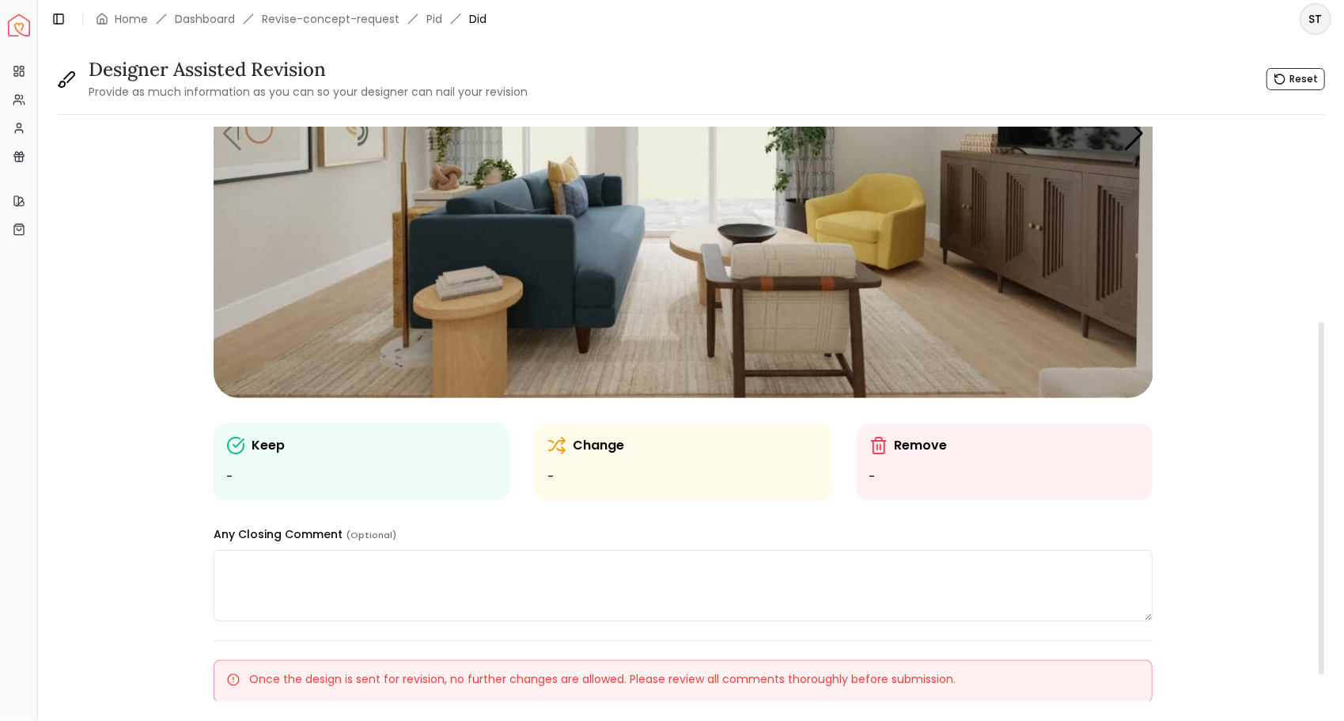
scroll to position [316, 0]
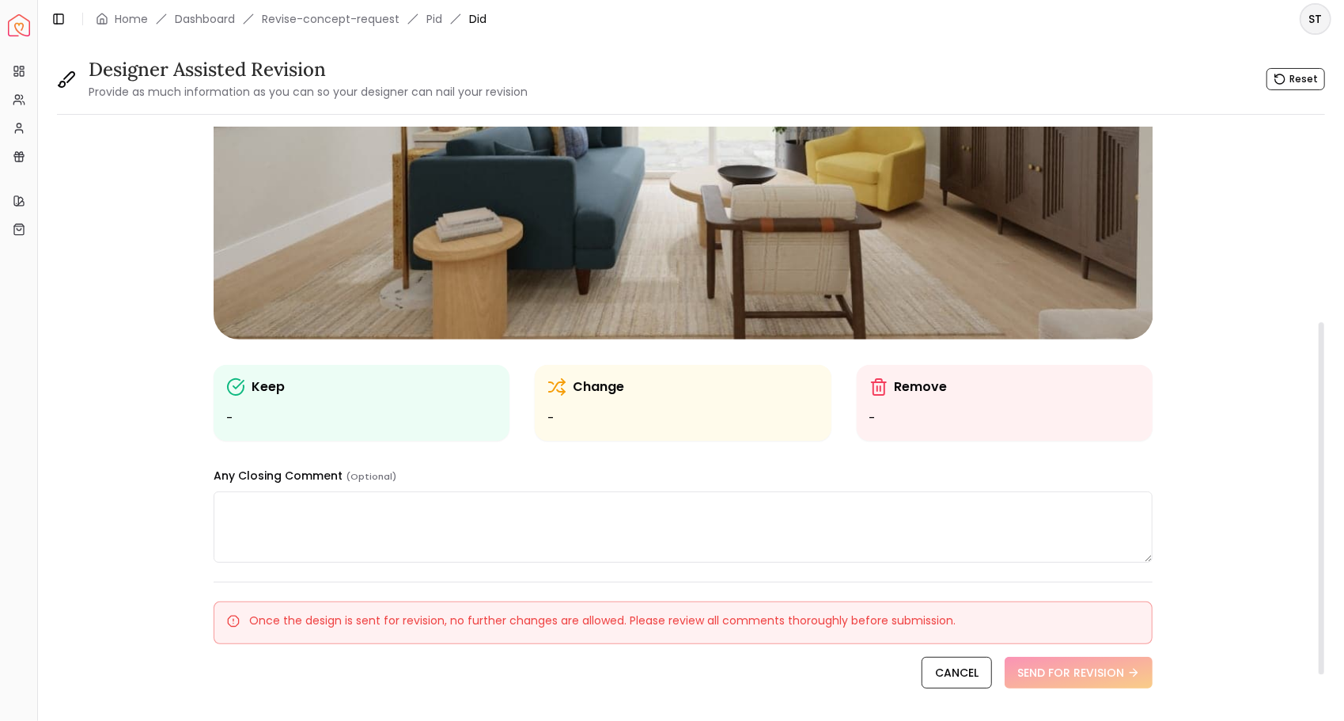
click at [536, 526] on textarea at bounding box center [683, 526] width 939 height 71
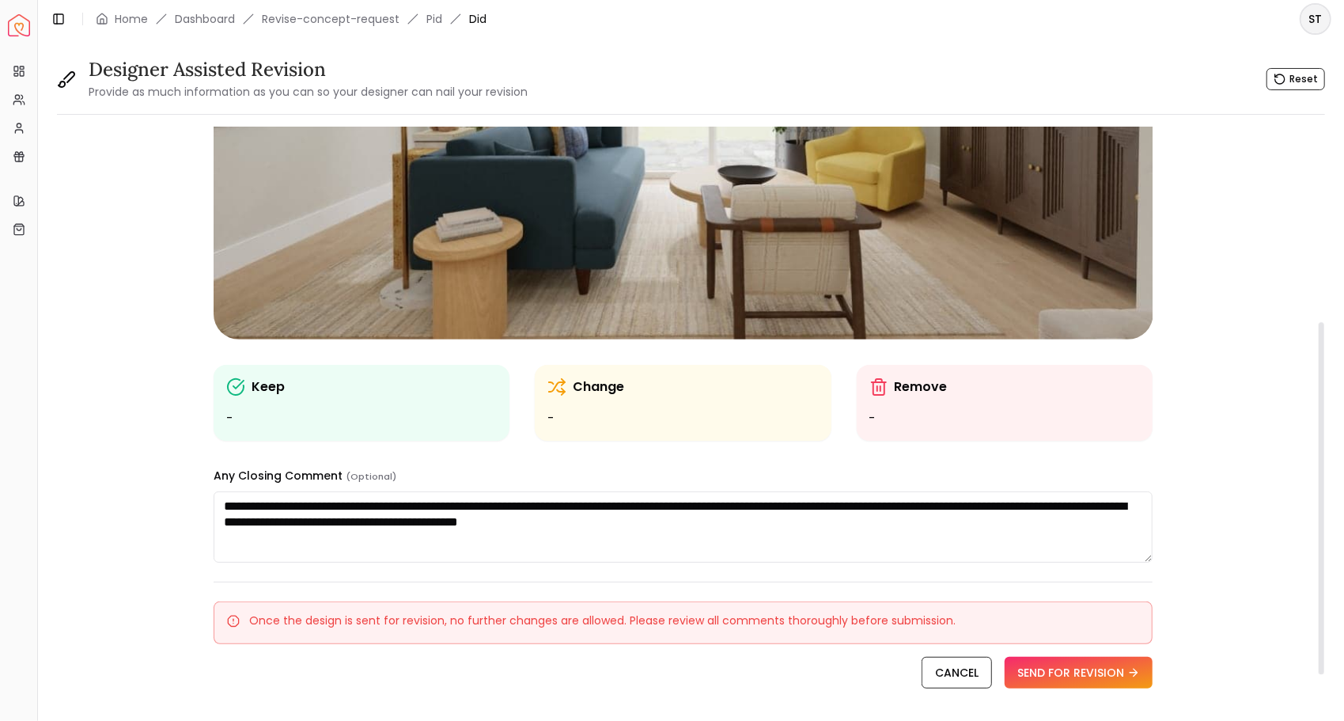
click at [517, 522] on textarea "**********" at bounding box center [684, 526] width 940 height 71
click at [854, 525] on textarea "**********" at bounding box center [684, 526] width 940 height 71
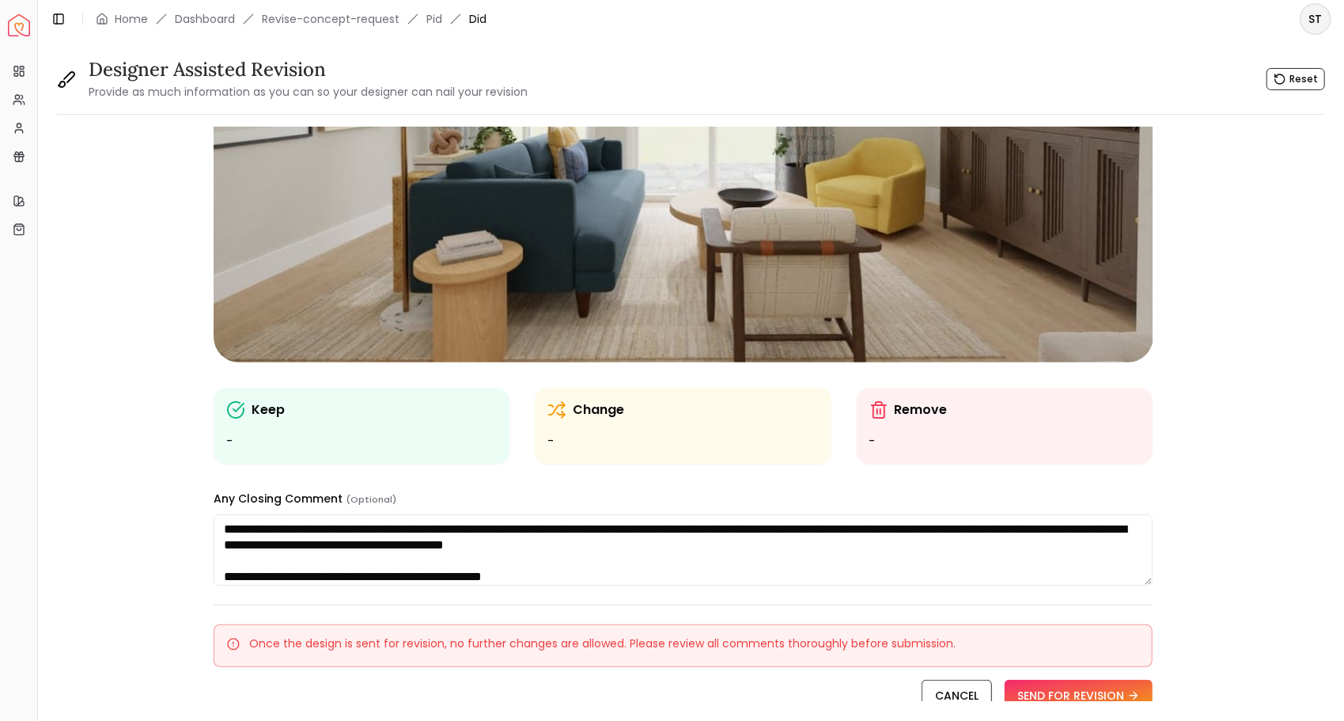
scroll to position [296, 0]
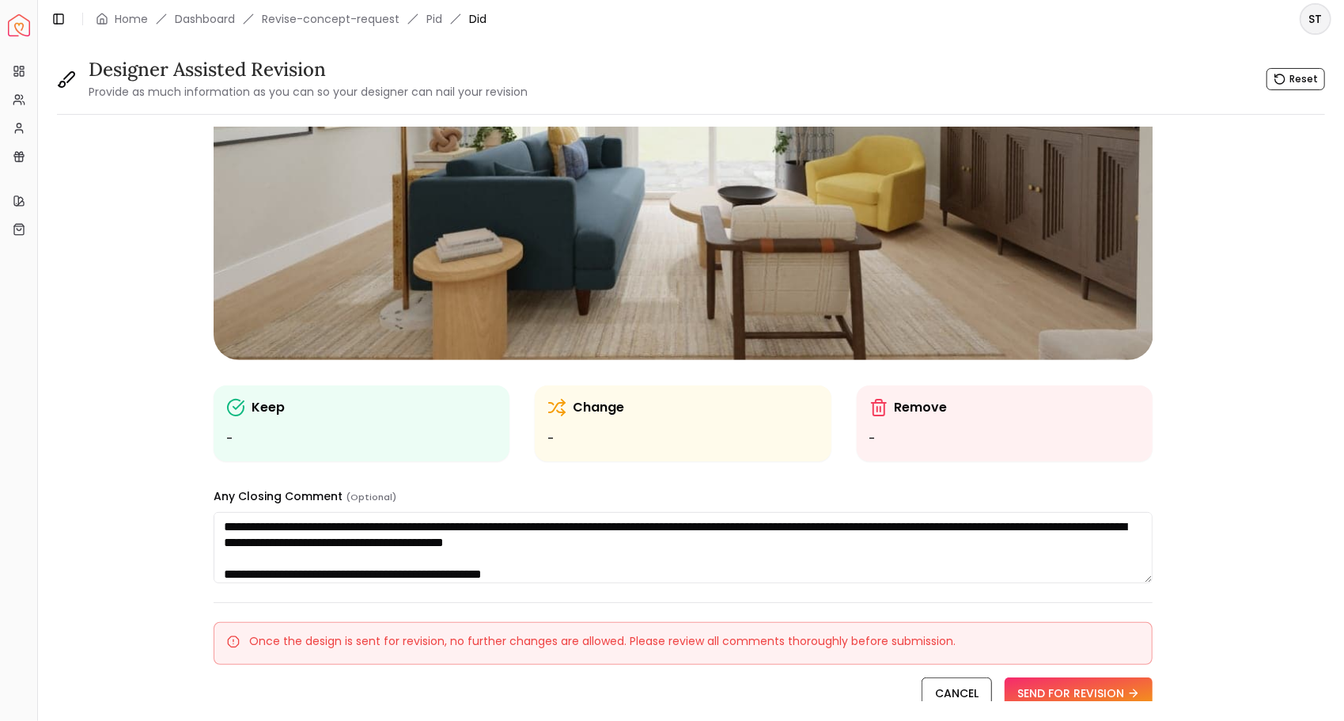
click at [582, 576] on textarea "**********" at bounding box center [684, 547] width 940 height 71
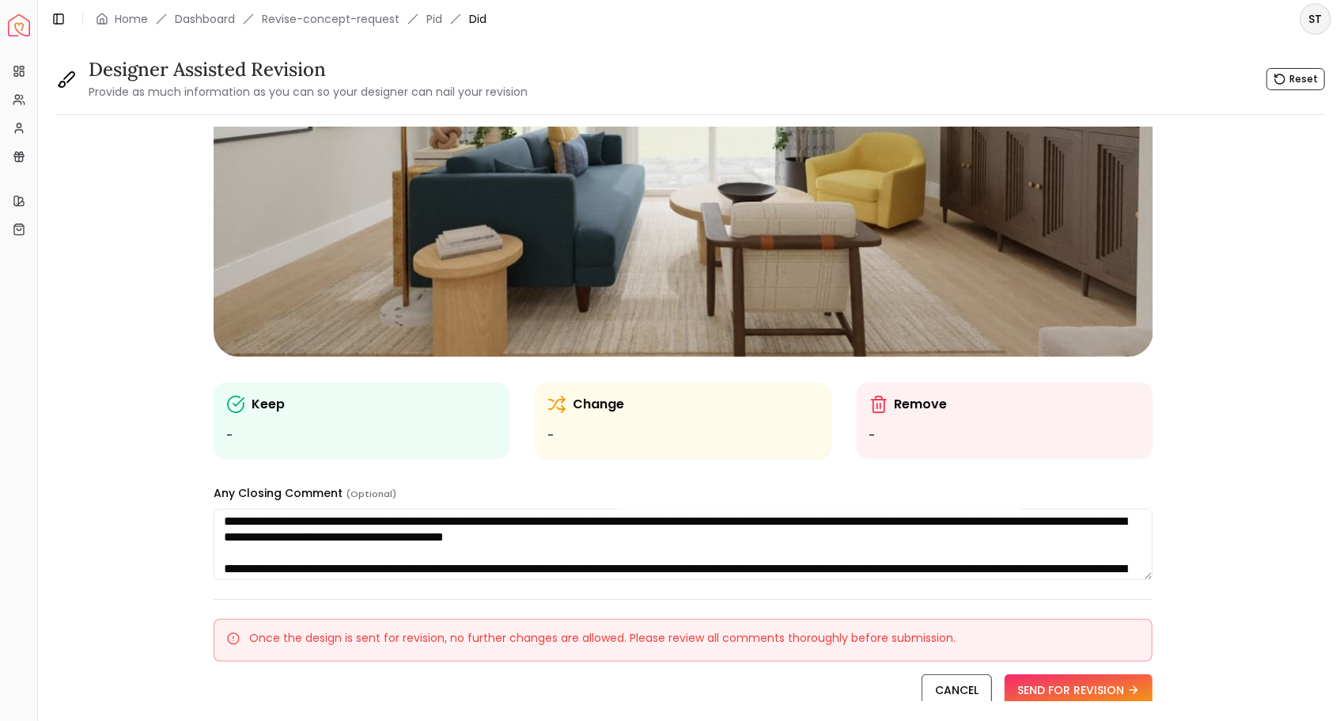
scroll to position [0, 0]
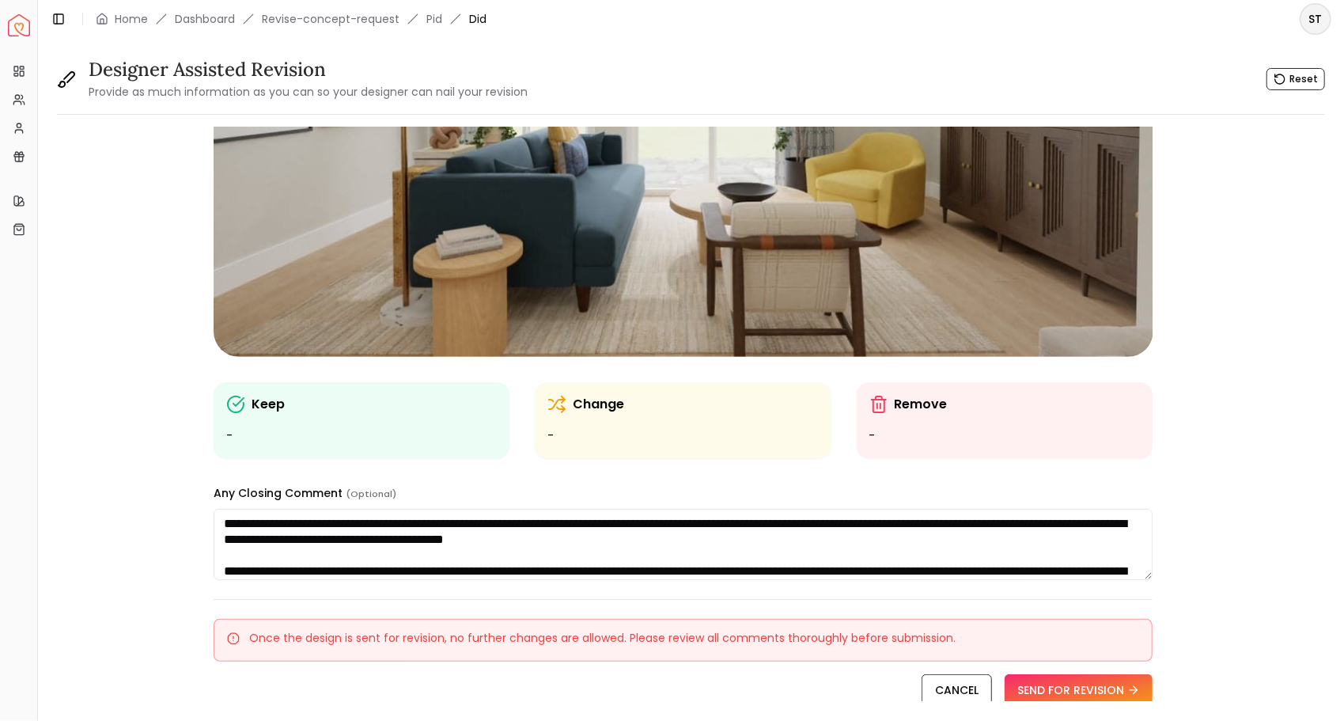
click at [347, 540] on textarea at bounding box center [684, 544] width 940 height 71
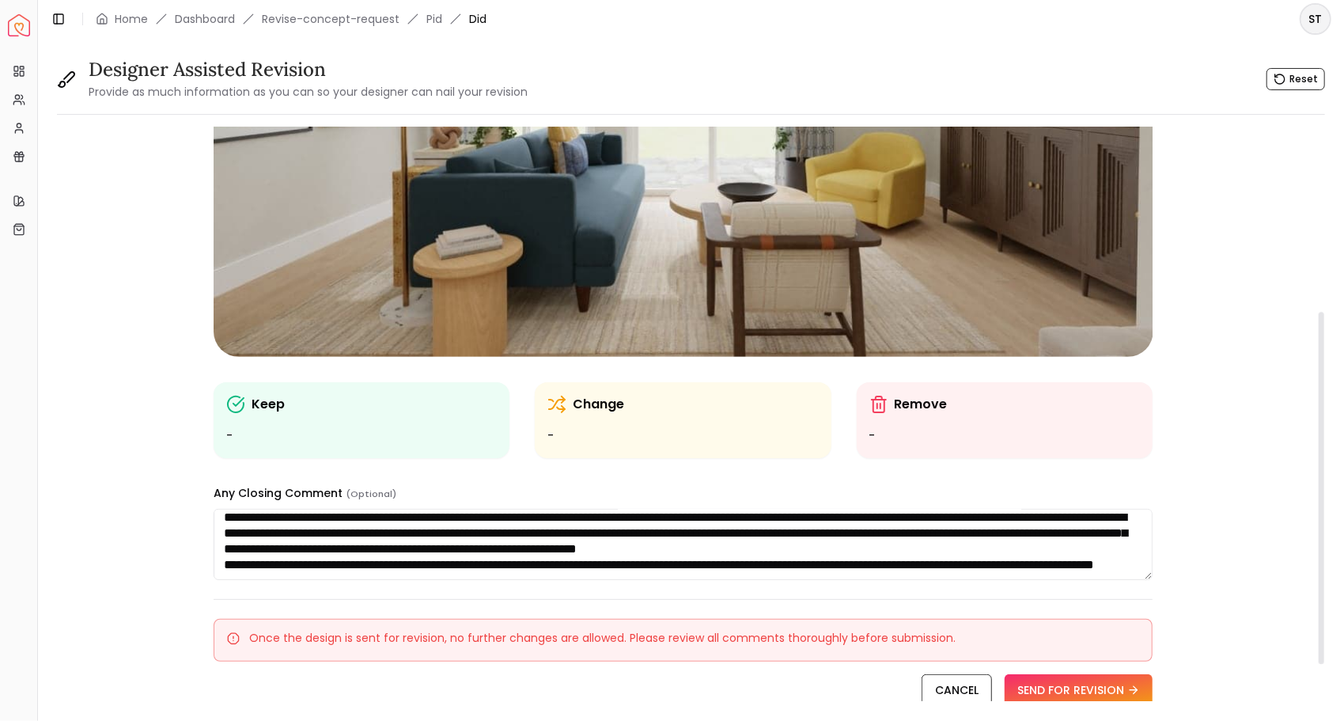
scroll to position [116, 0]
click at [536, 568] on textarea at bounding box center [684, 544] width 940 height 71
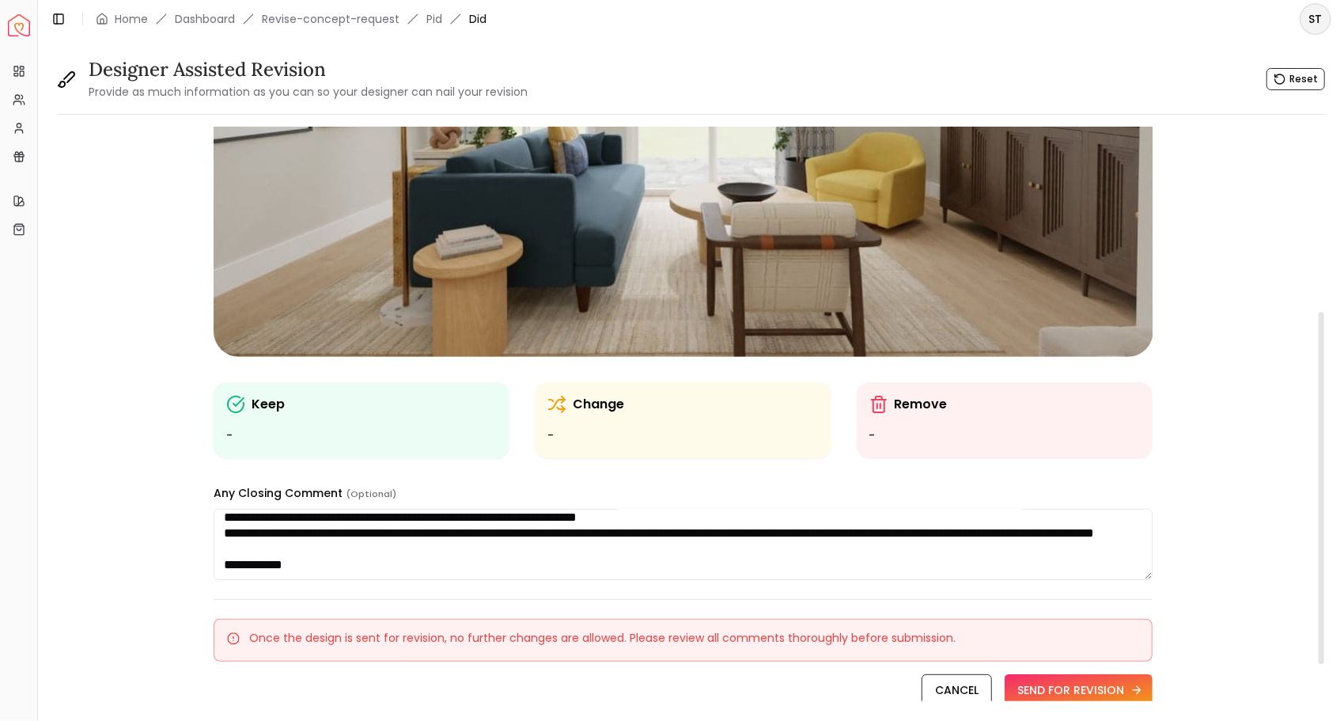
type textarea "**********"
click at [1036, 685] on button "SEND FOR REVISION" at bounding box center [1079, 690] width 148 height 32
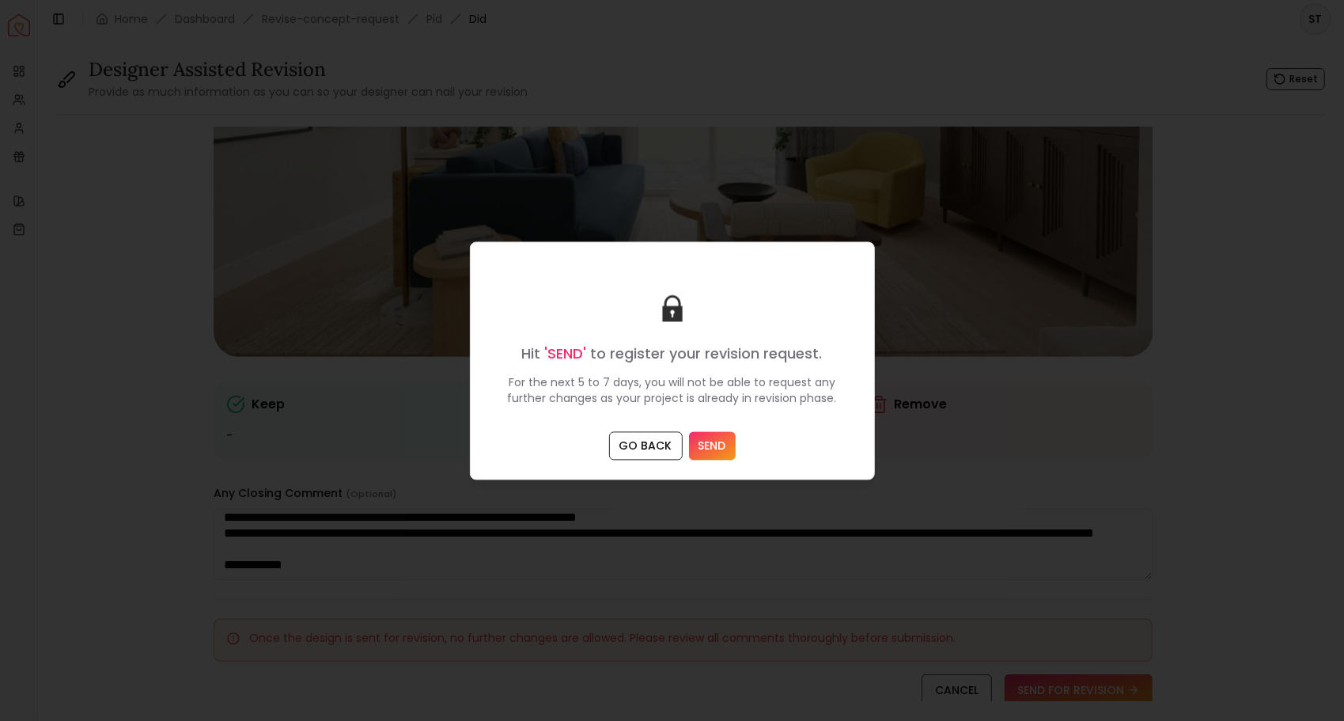
click at [707, 445] on button "SEND" at bounding box center [712, 445] width 47 height 28
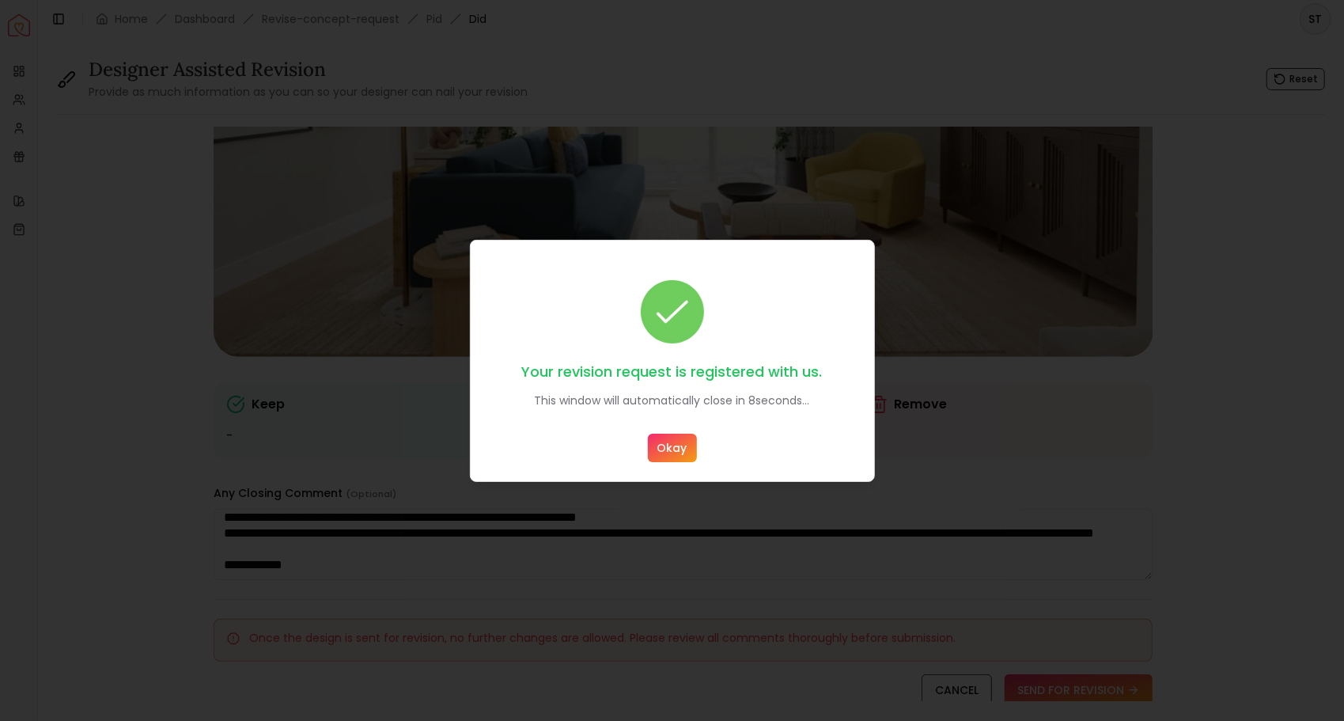
click at [677, 441] on button "Okay" at bounding box center [672, 448] width 49 height 28
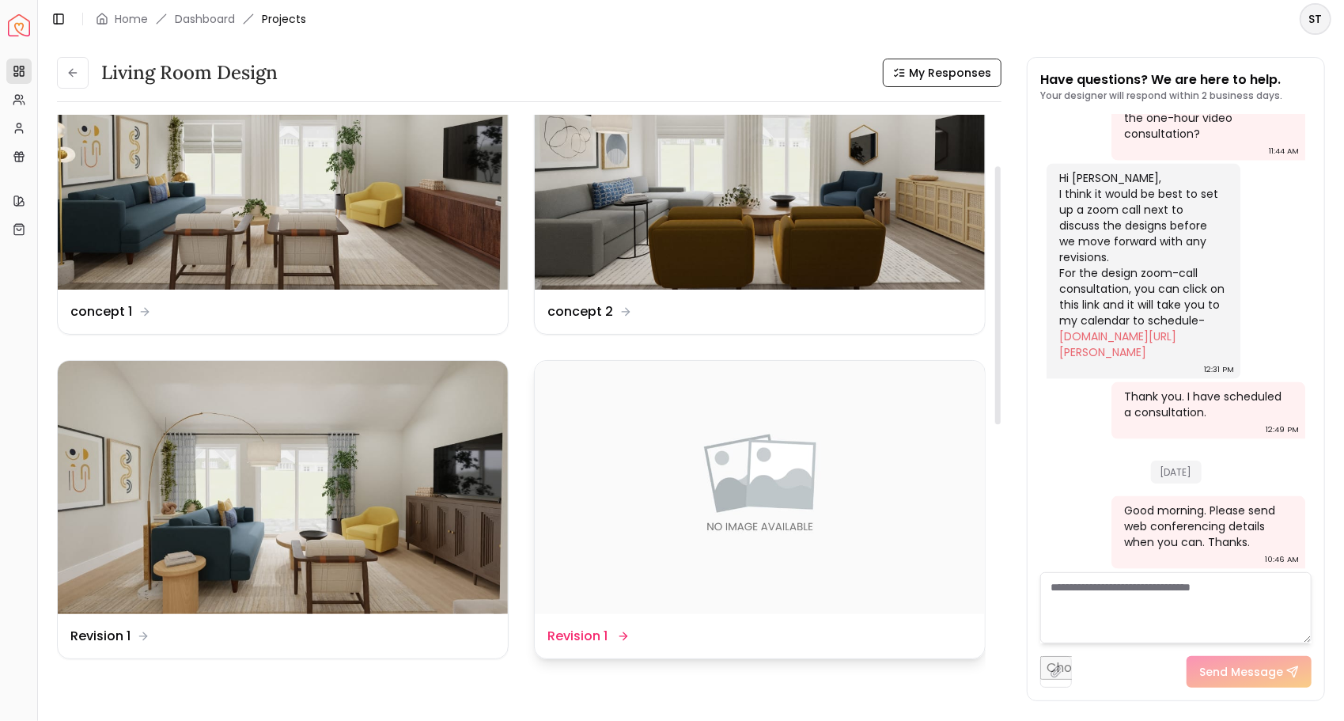
scroll to position [158, 0]
